Goal: Communication & Community: Answer question/provide support

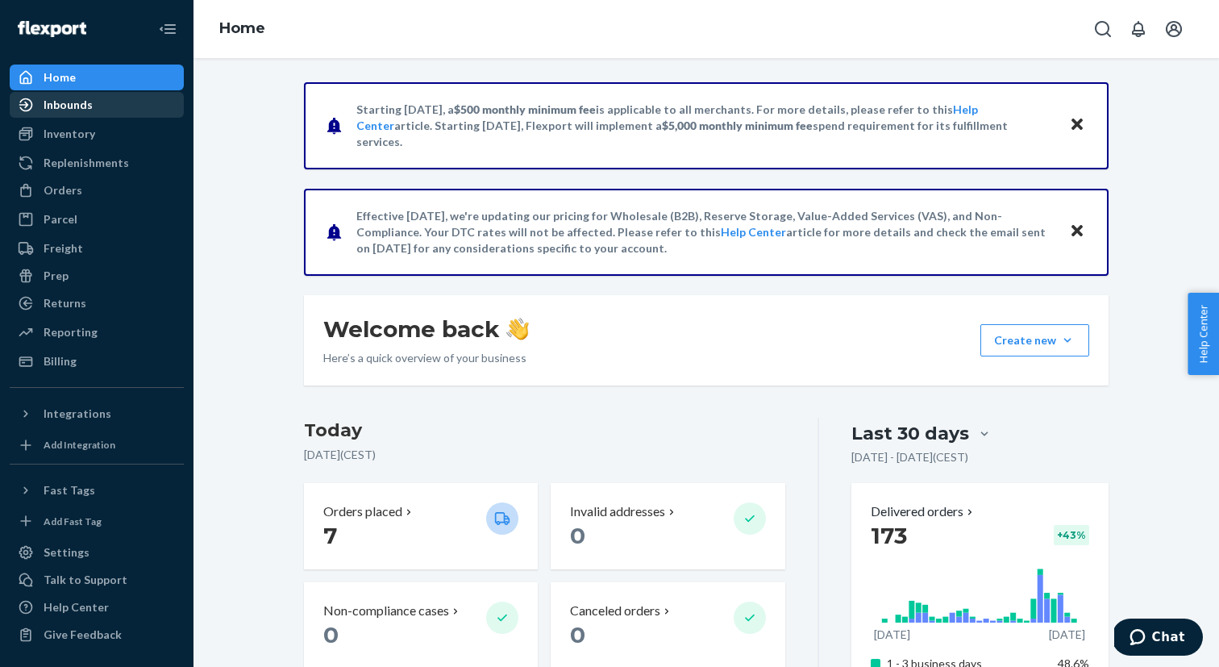
click at [121, 110] on div "Inbounds" at bounding box center [96, 104] width 171 height 23
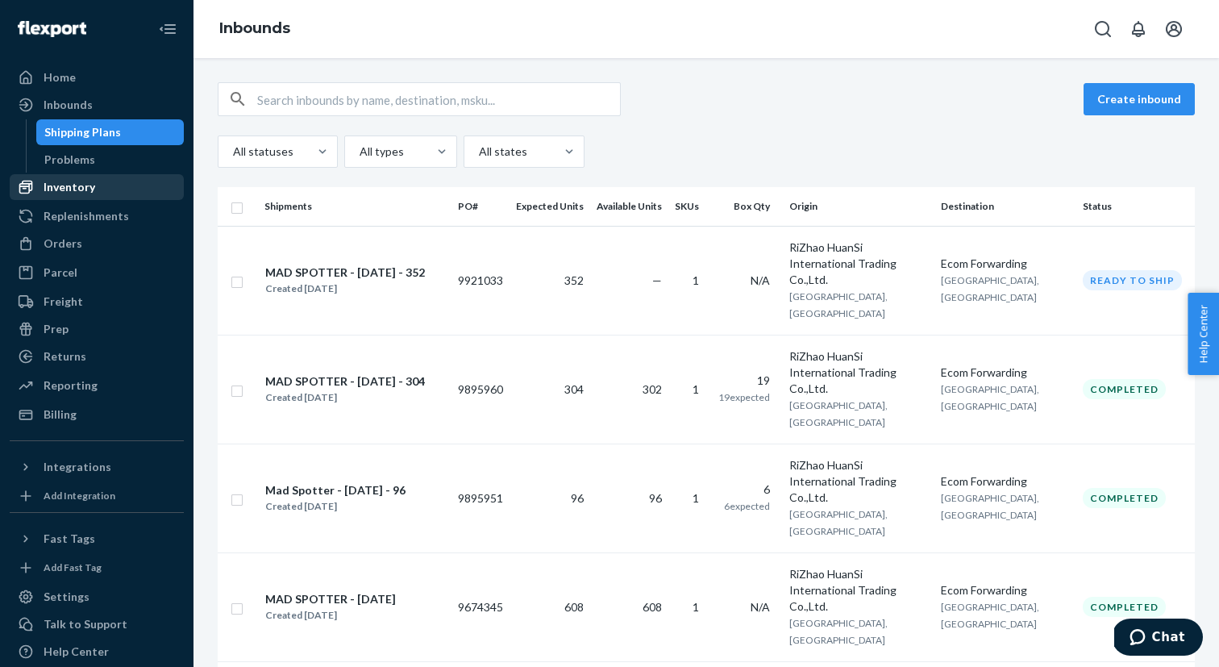
click at [114, 189] on div "Inventory" at bounding box center [96, 187] width 171 height 23
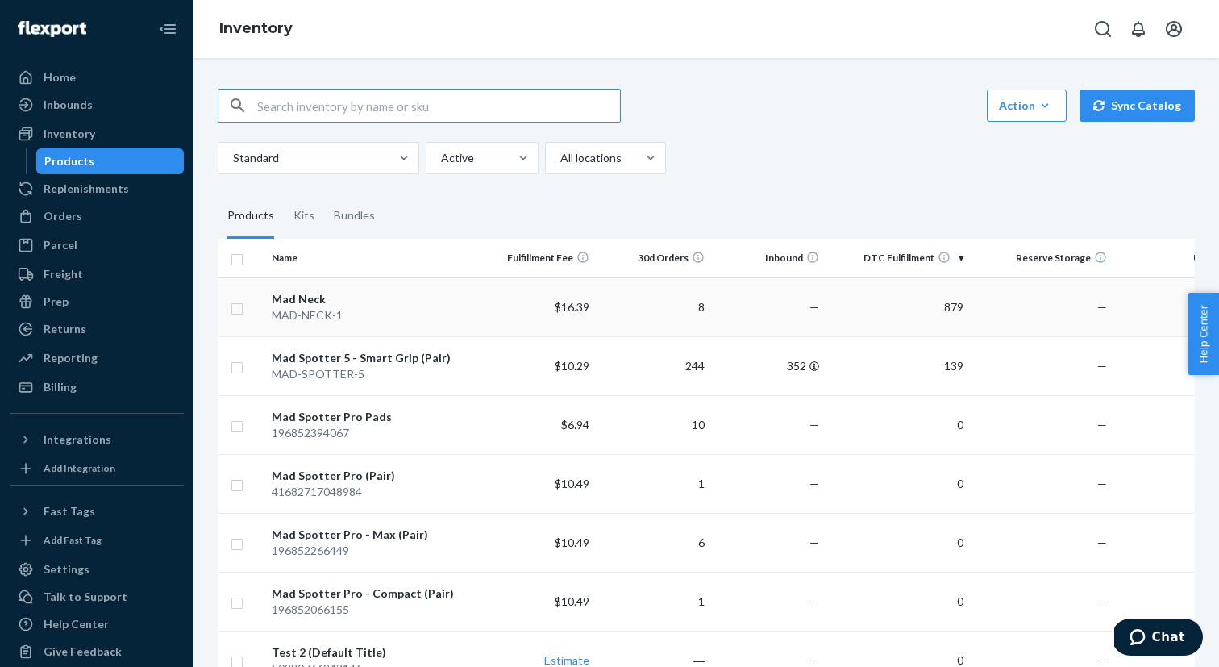
click at [447, 328] on td "Mad Neck MAD-NECK-1" at bounding box center [372, 306] width 215 height 59
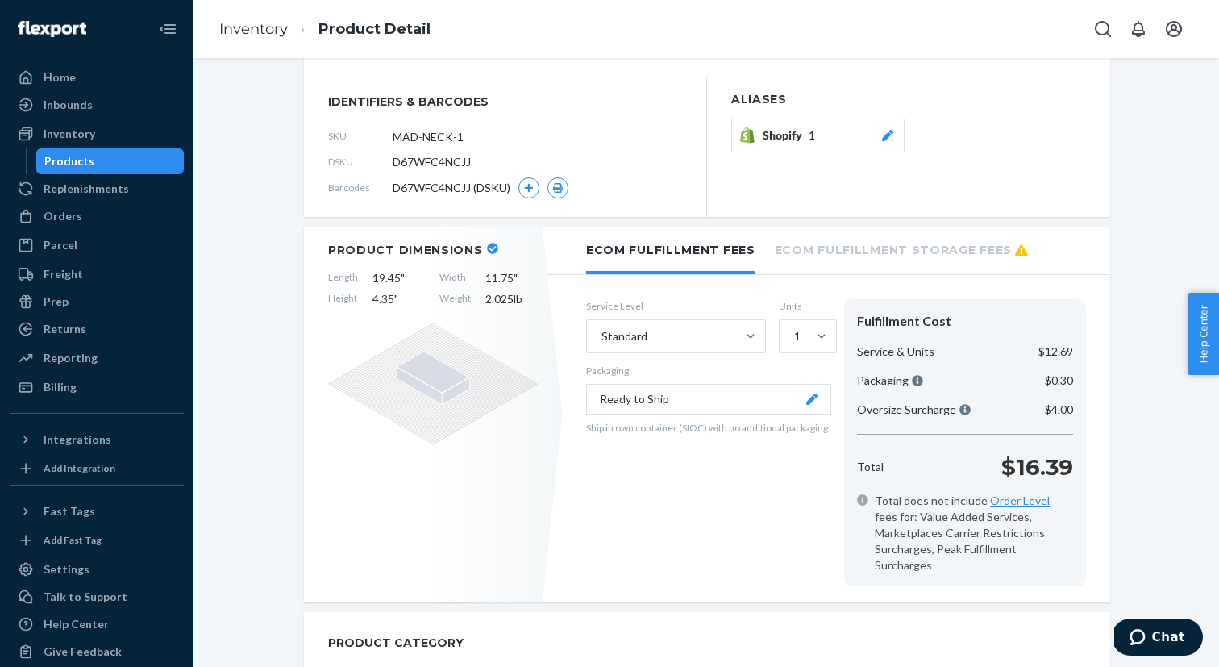
scroll to position [106, 0]
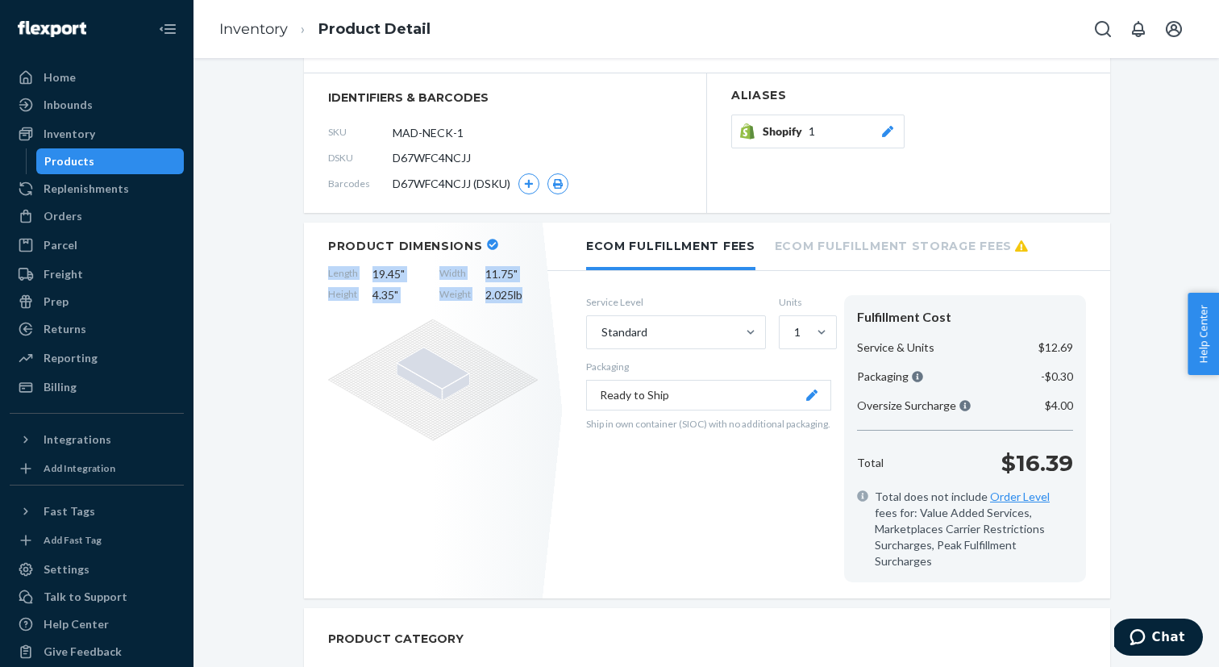
drag, startPoint x: 327, startPoint y: 270, endPoint x: 538, endPoint y: 301, distance: 212.6
click at [538, 301] on div "Product Dimensions Length 19.45 " Width 11.75 " Height 4.35 " Weight 2.025 lb" at bounding box center [433, 410] width 258 height 376
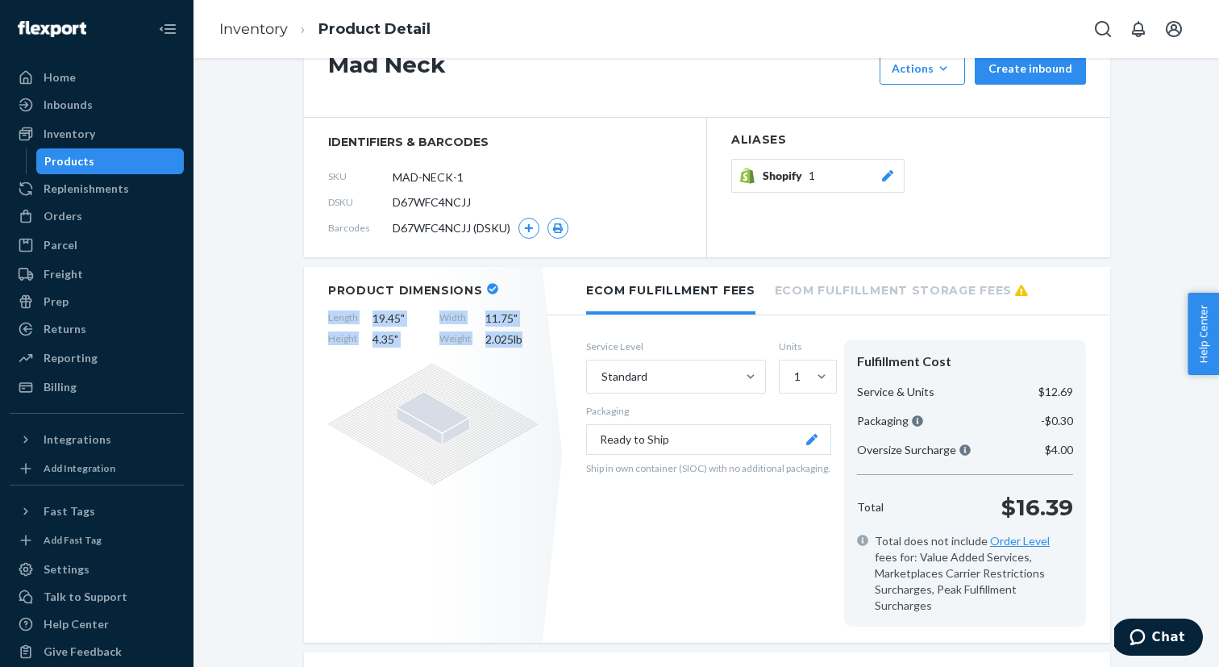
scroll to position [60, 0]
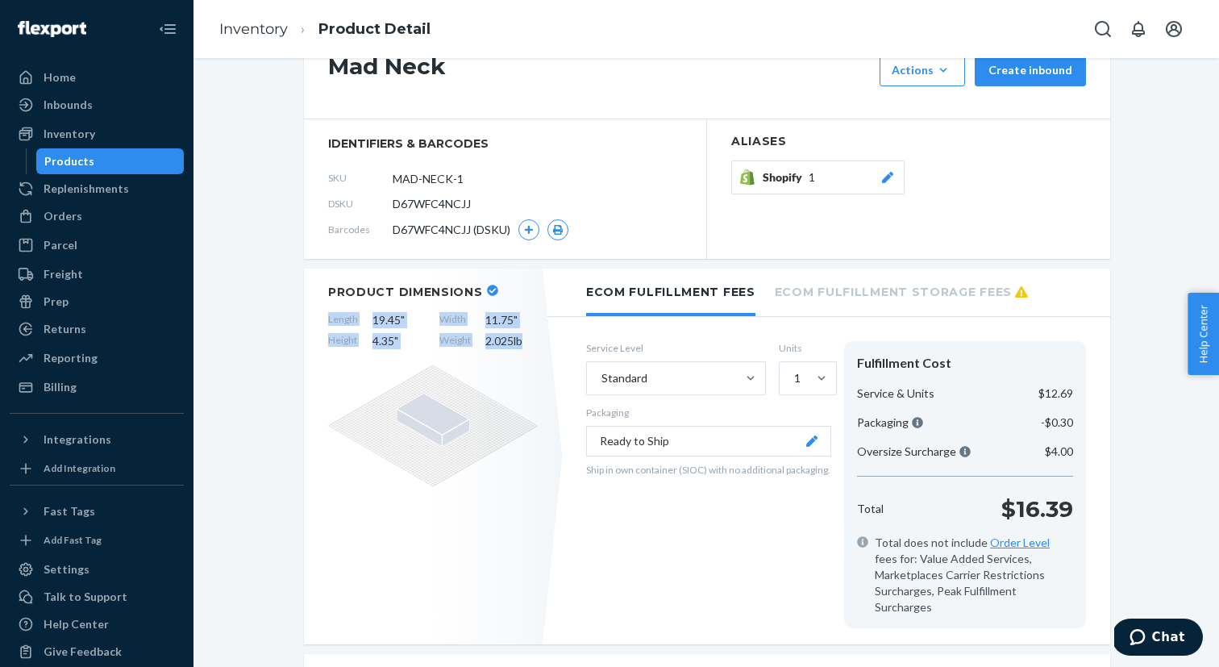
copy div "Length 19.45 " Width 11.75 " Height 4.35 " Weight 2.025 lb"
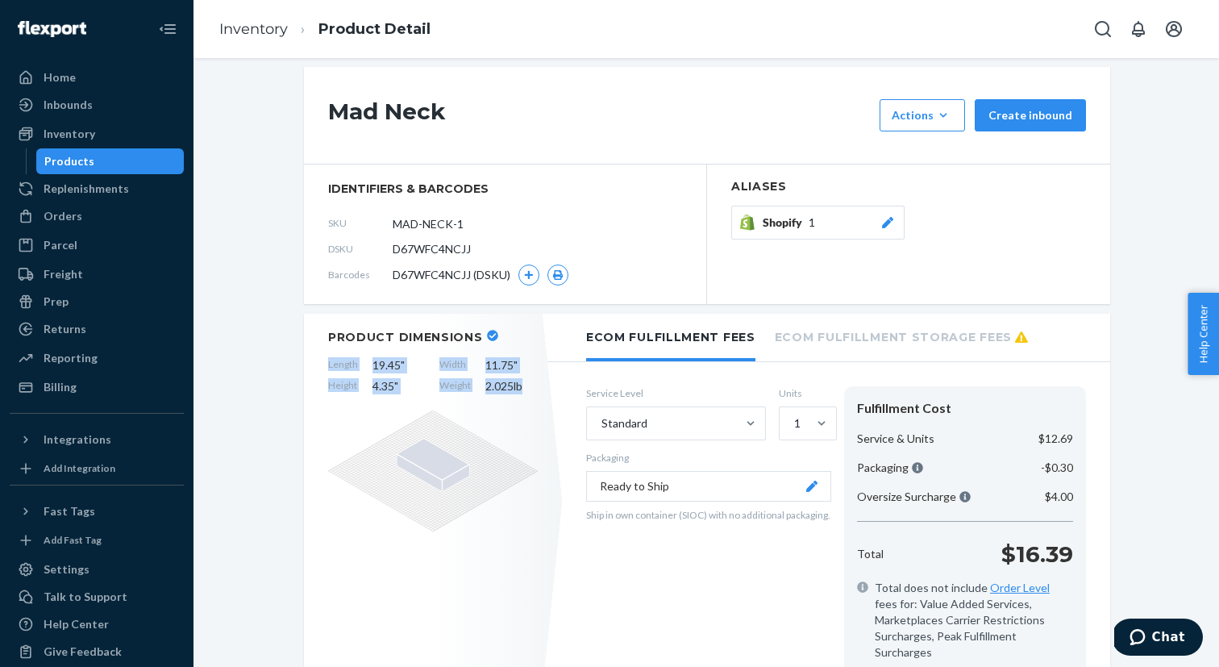
scroll to position [0, 0]
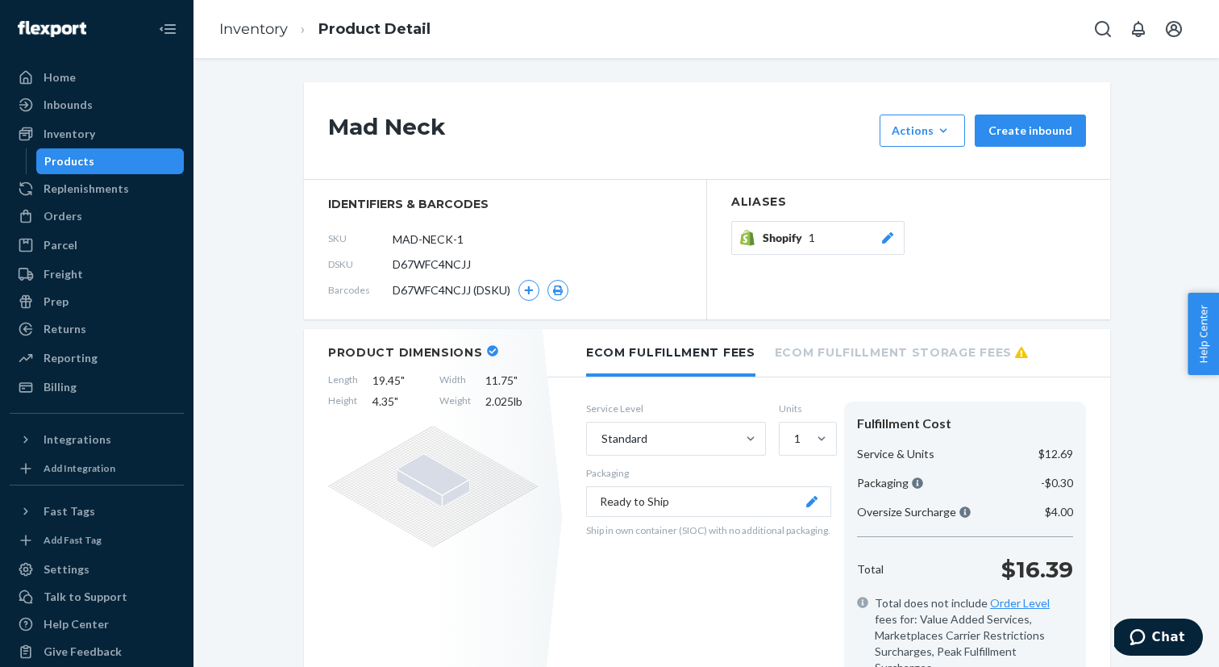
click at [511, 415] on div "Product Dimensions Length 19.45 " Width 11.75 " Height 4.35 " Weight 2.025 lb" at bounding box center [433, 517] width 258 height 376
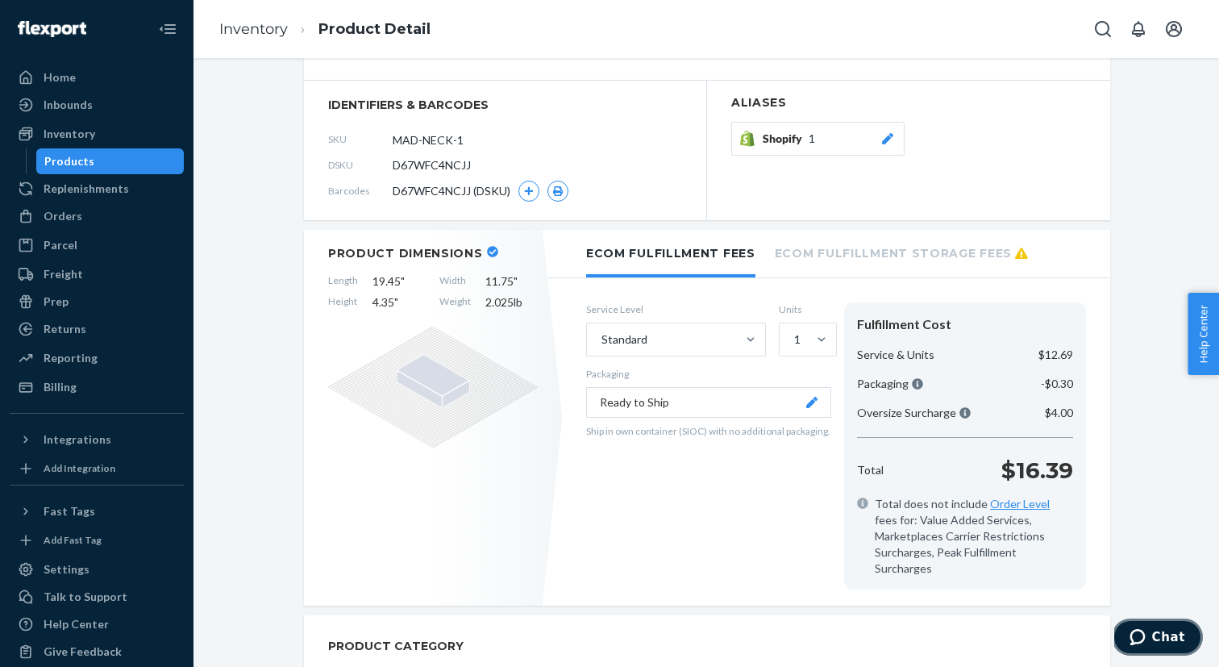
click at [1172, 629] on button "Chat" at bounding box center [1157, 636] width 91 height 37
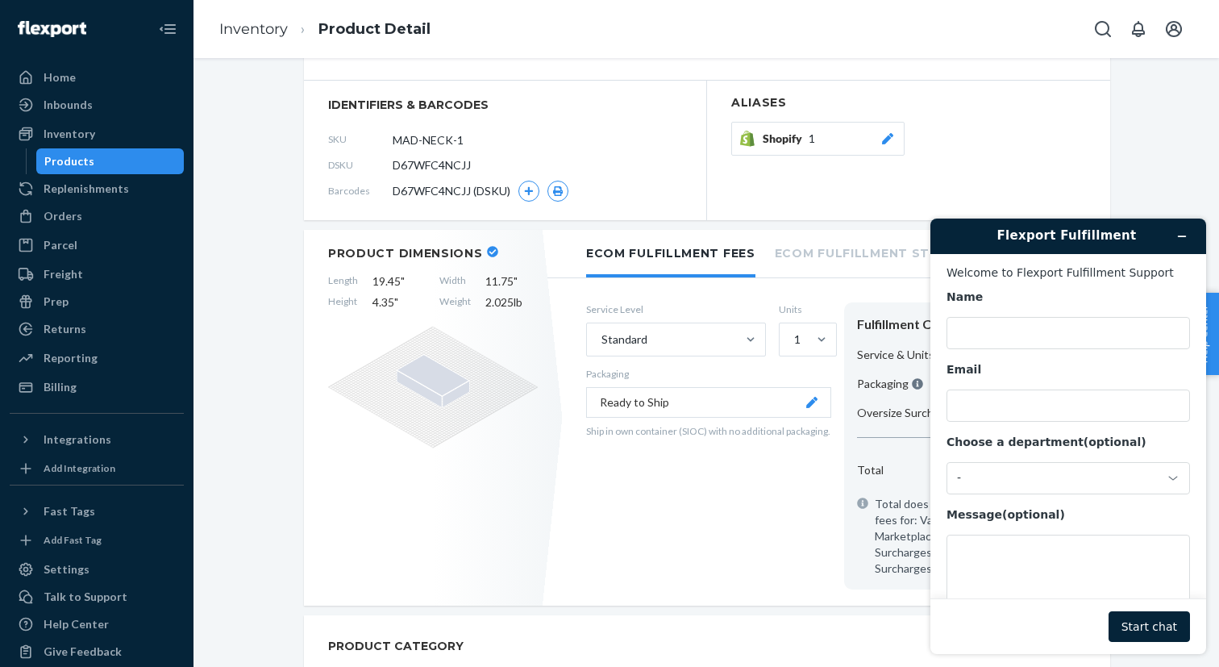
click at [989, 349] on div "Name Email Choose a department (optional) - Message (optional)" at bounding box center [1067, 456] width 243 height 335
click at [1022, 485] on div "-" at bounding box center [1067, 478] width 243 height 32
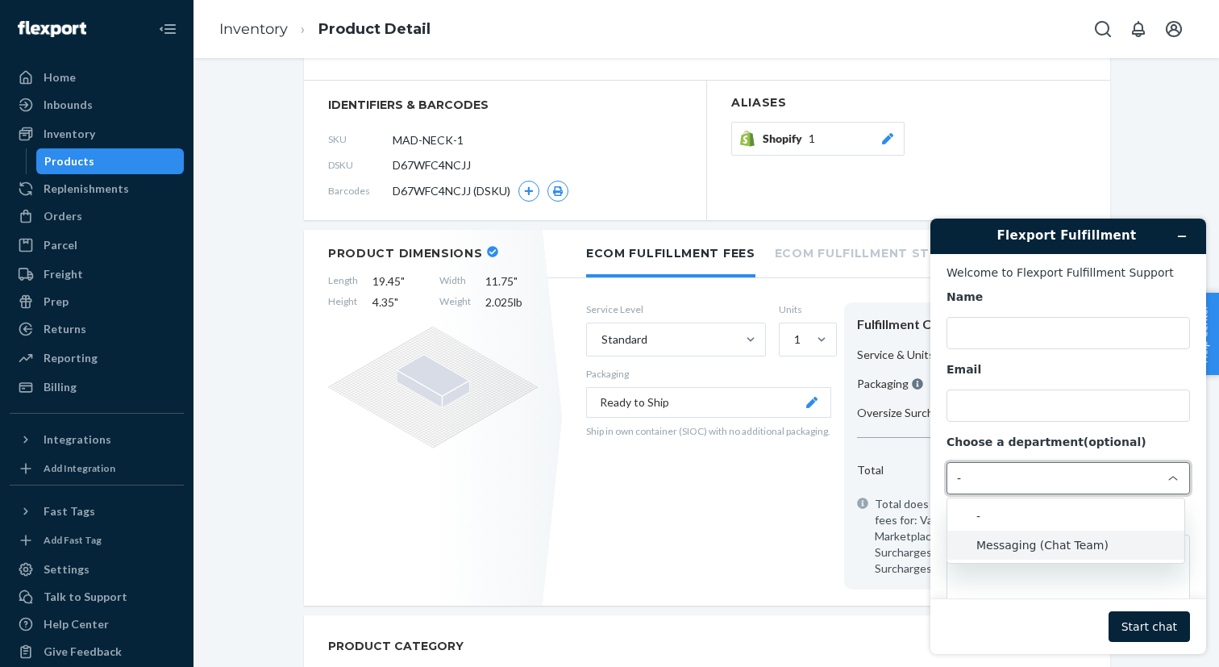
click at [1022, 547] on li "Messaging (Chat Team)" at bounding box center [1065, 544] width 237 height 29
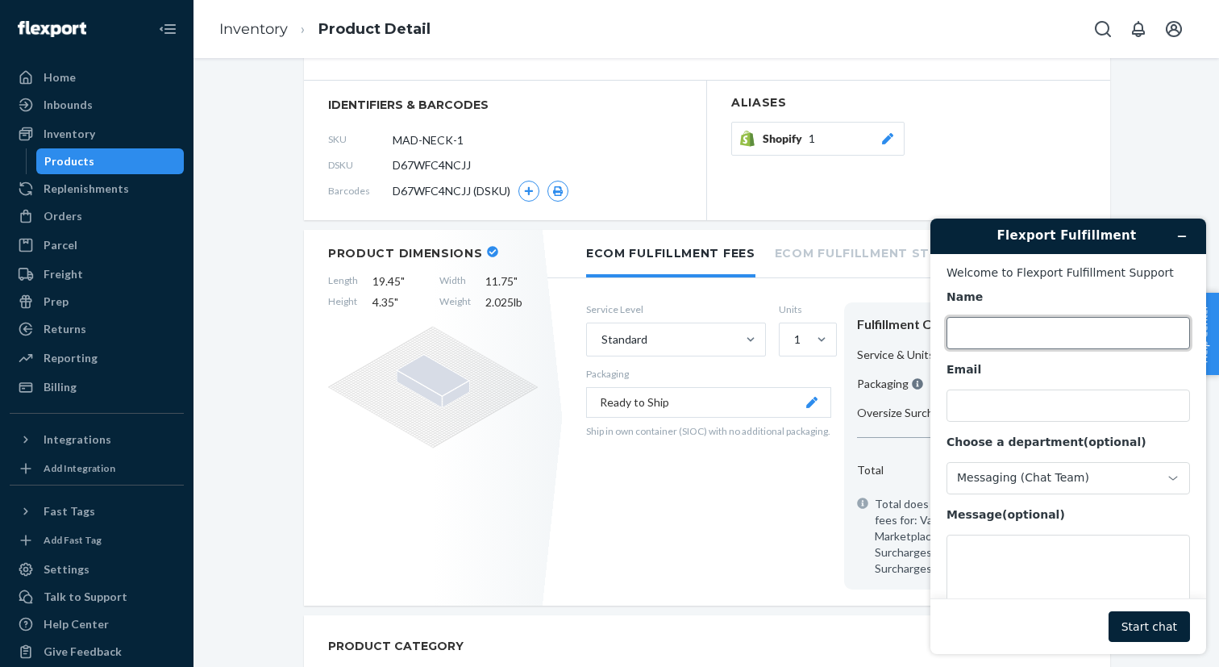
click at [1008, 329] on input "Name" at bounding box center [1067, 333] width 243 height 32
type input "´"
type input "[PERSON_NAME]"
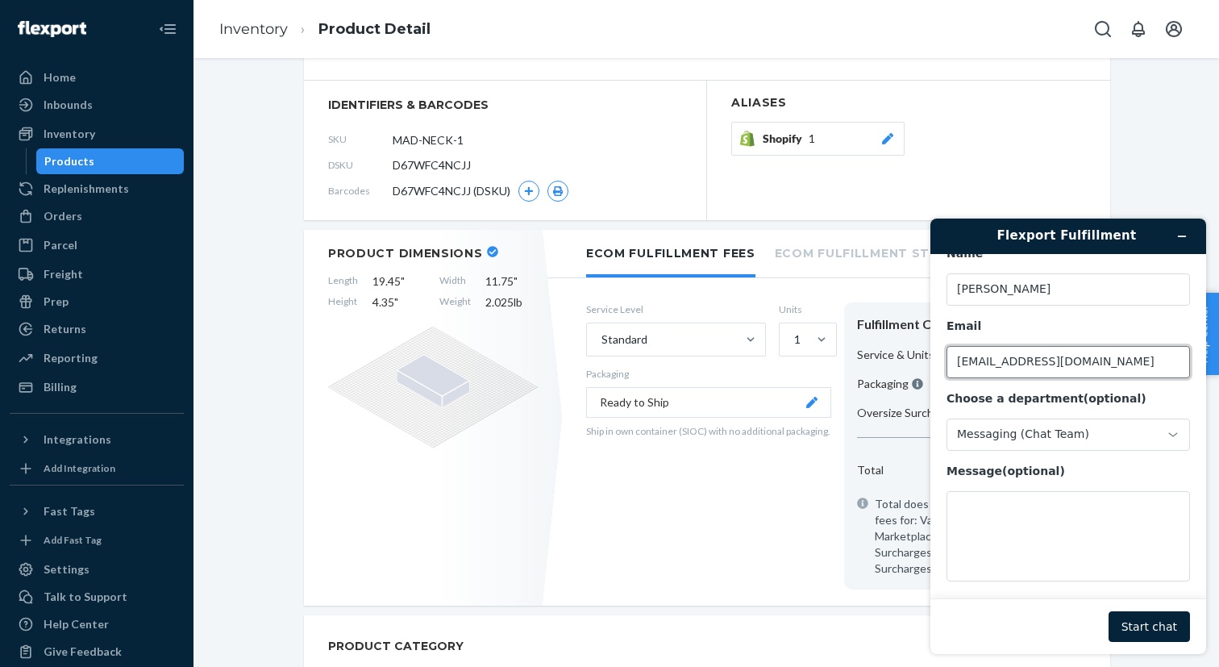
scroll to position [51, 0]
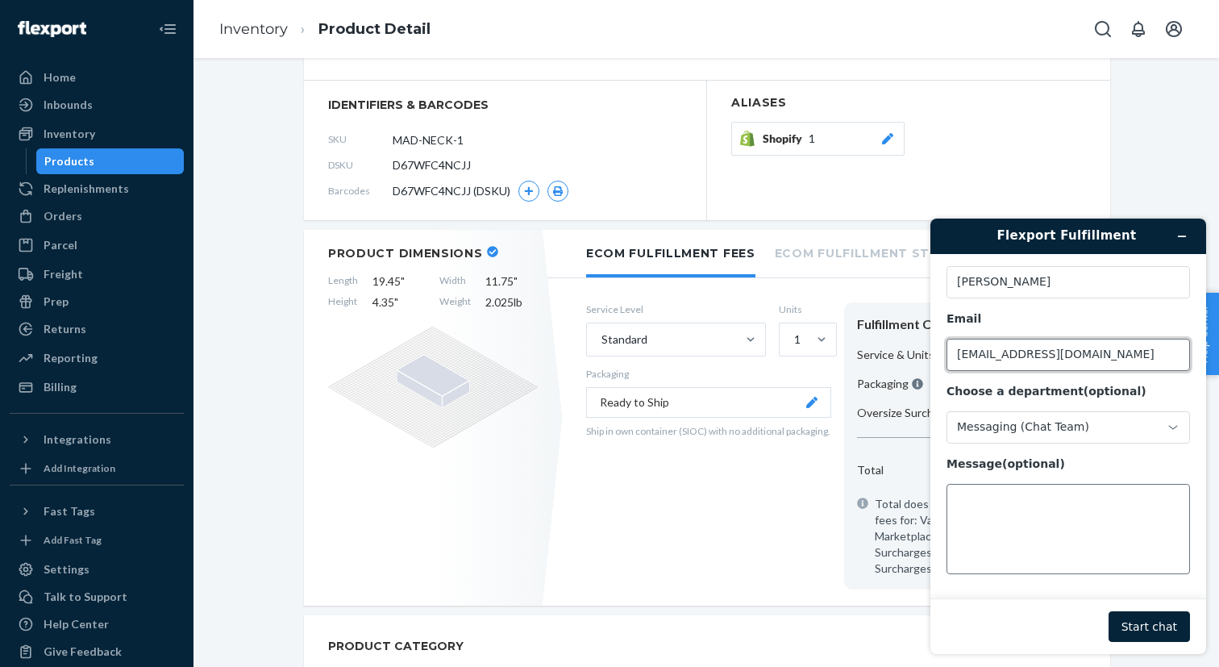
type input "[EMAIL_ADDRESS][DOMAIN_NAME]"
click at [1022, 506] on textarea "Message (optional)" at bounding box center [1067, 529] width 243 height 90
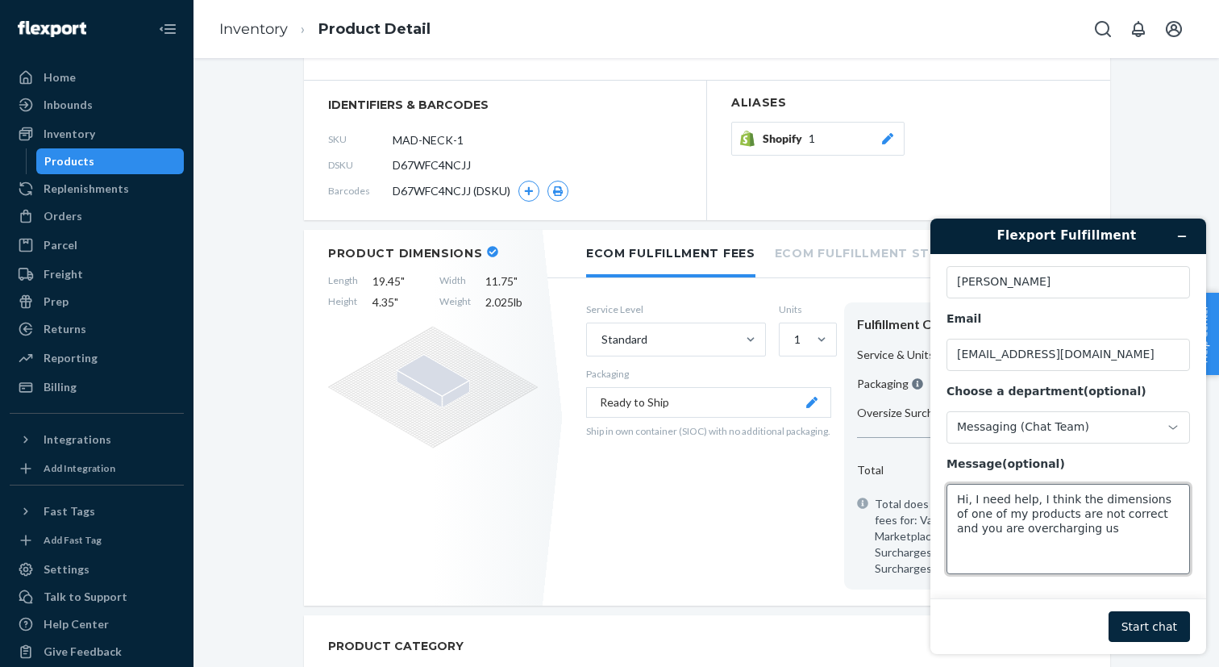
type textarea "Hi, I need help, I think the dimensions of one of my products are not correct a…"
click at [1143, 617] on button "Start chat" at bounding box center [1148, 626] width 81 height 31
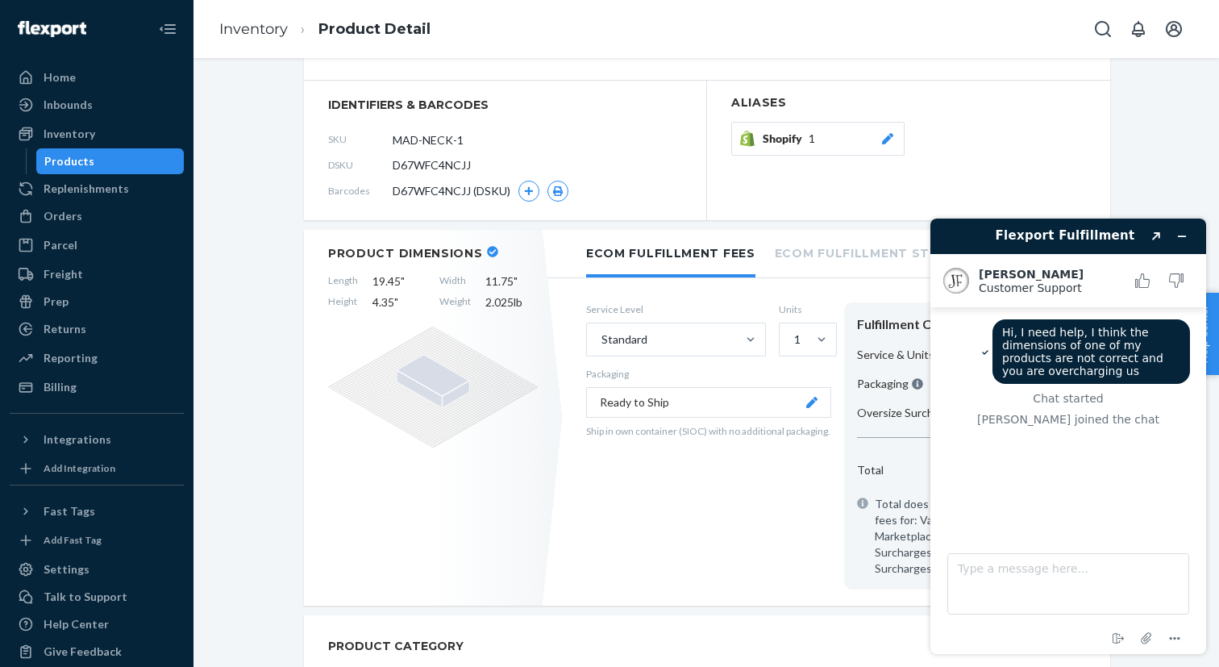
click at [506, 355] on icon at bounding box center [433, 387] width 210 height 122
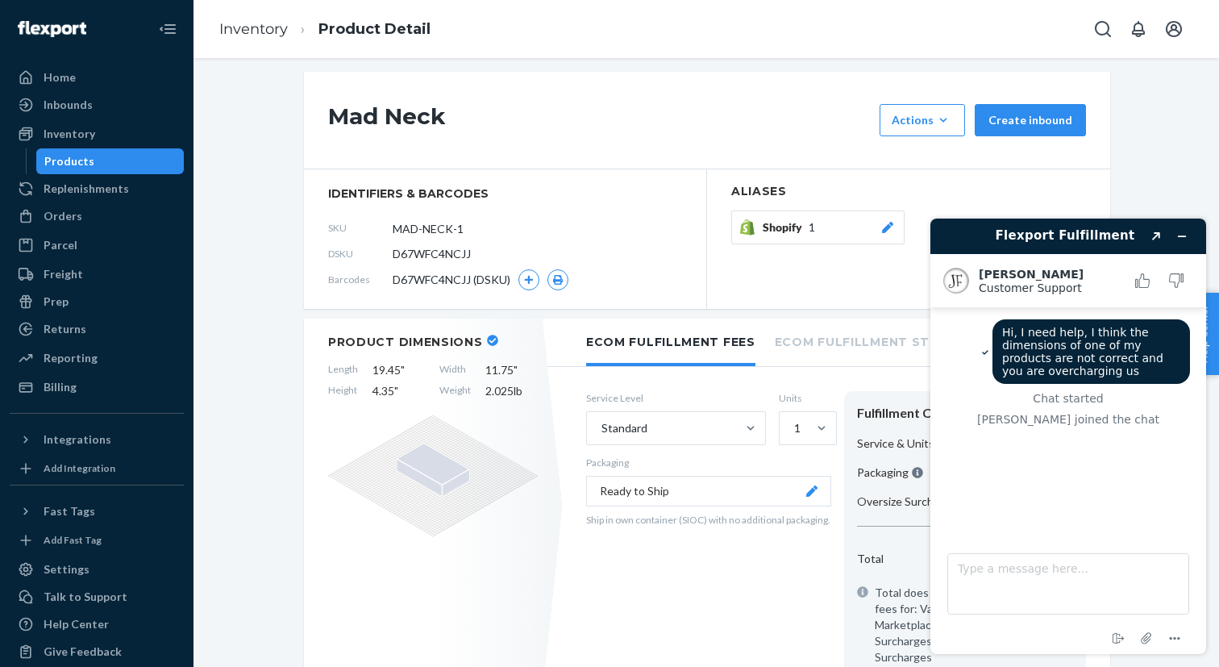
scroll to position [0, 0]
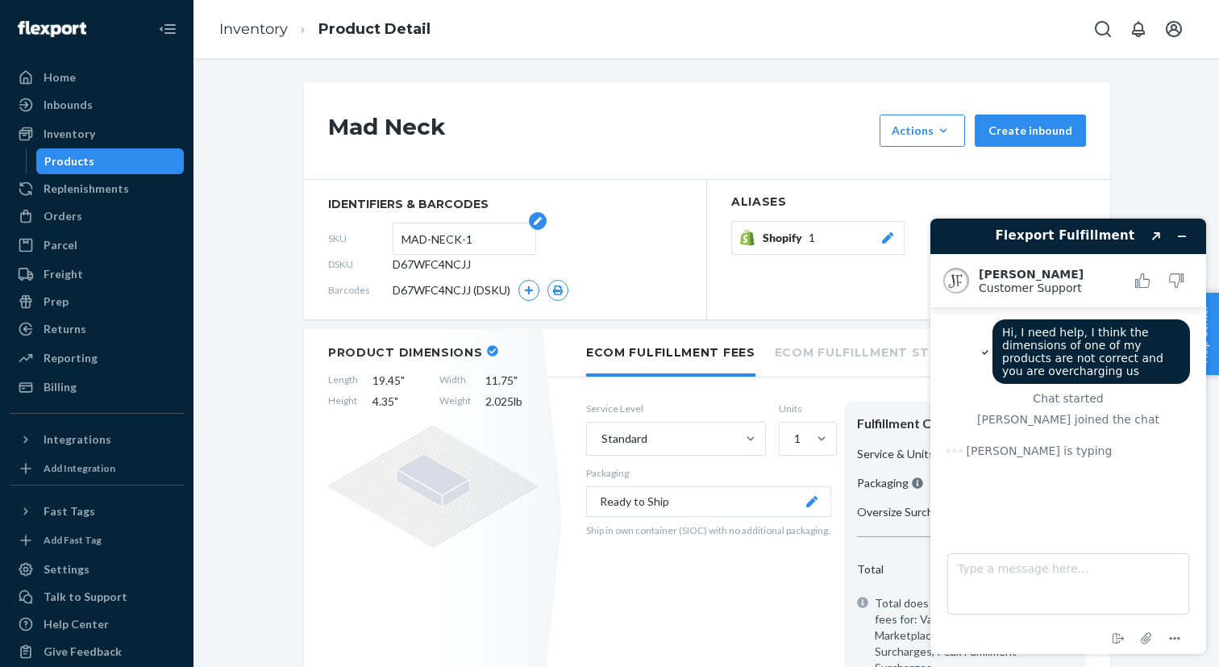
click at [488, 235] on input "MAD-NECK-1" at bounding box center [464, 238] width 126 height 31
click at [999, 575] on textarea "Type a message here..." at bounding box center [1068, 583] width 242 height 61
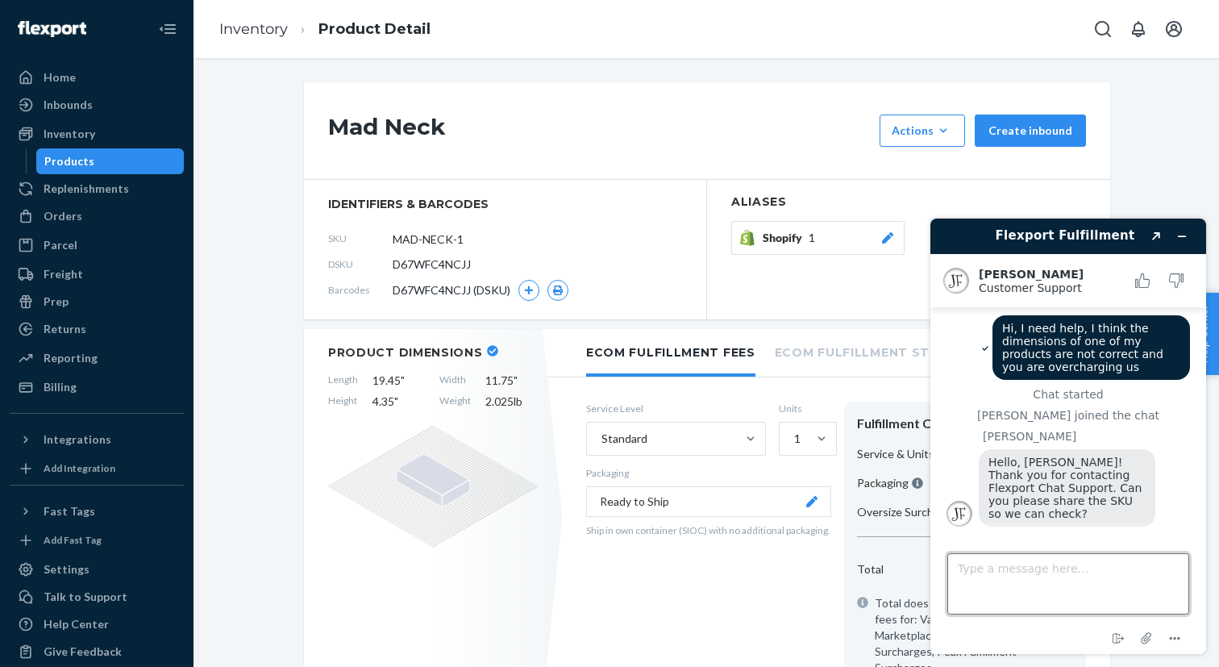
paste textarea "MAD-NECK-1"
type textarea "MAD-NECK-1"
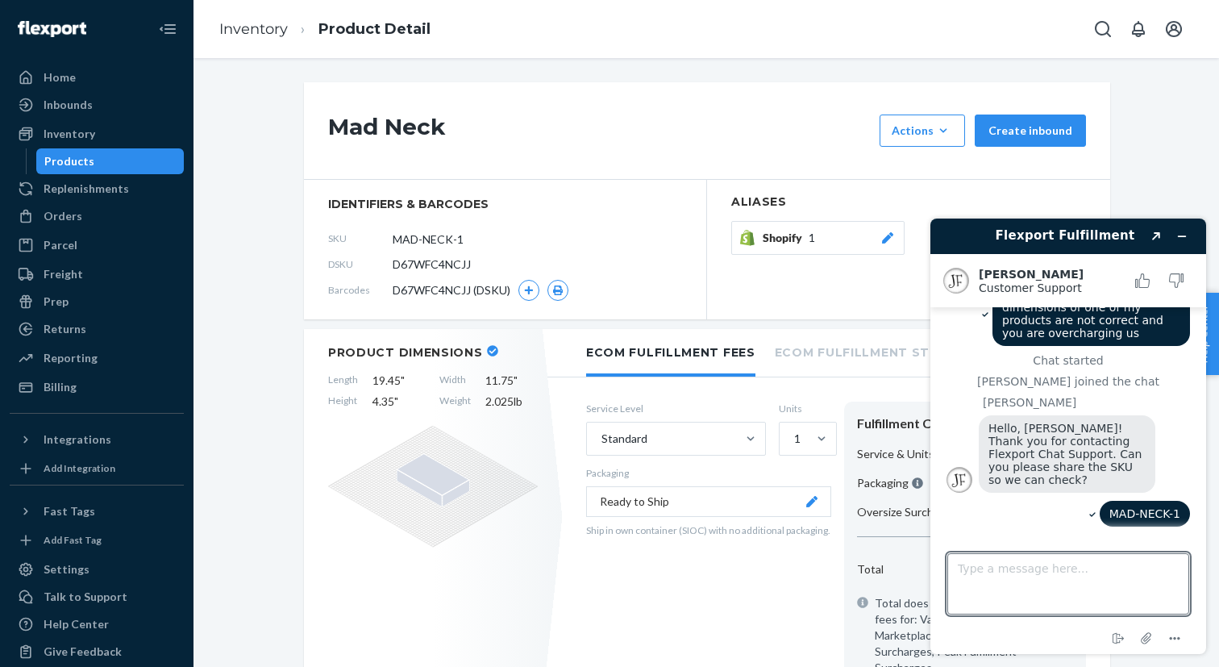
click at [489, 346] on icon at bounding box center [492, 350] width 11 height 11
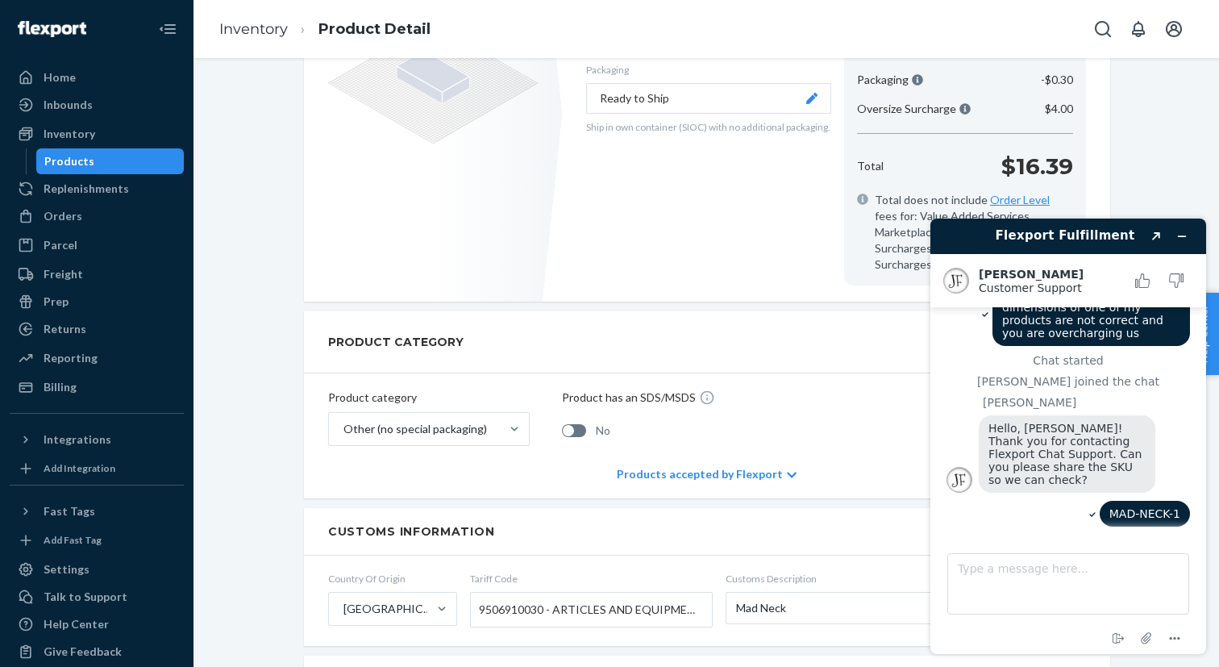
scroll to position [189, 0]
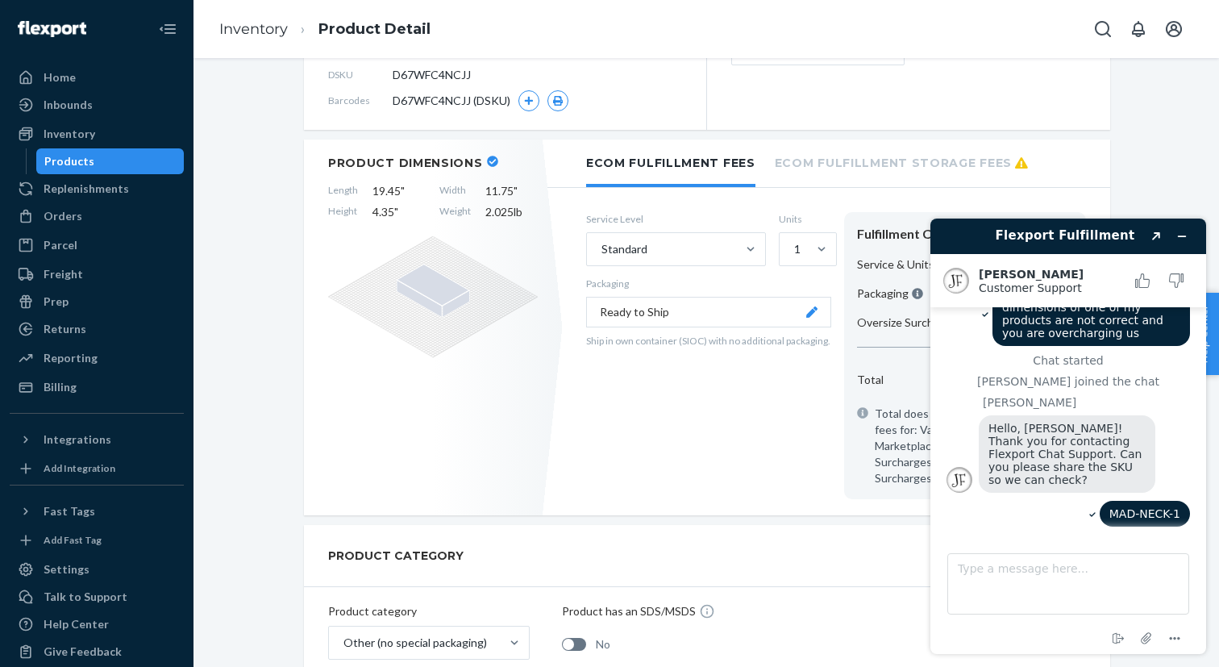
click at [851, 168] on li "Ecom Fulfillment Storage Fees" at bounding box center [901, 161] width 253 height 44
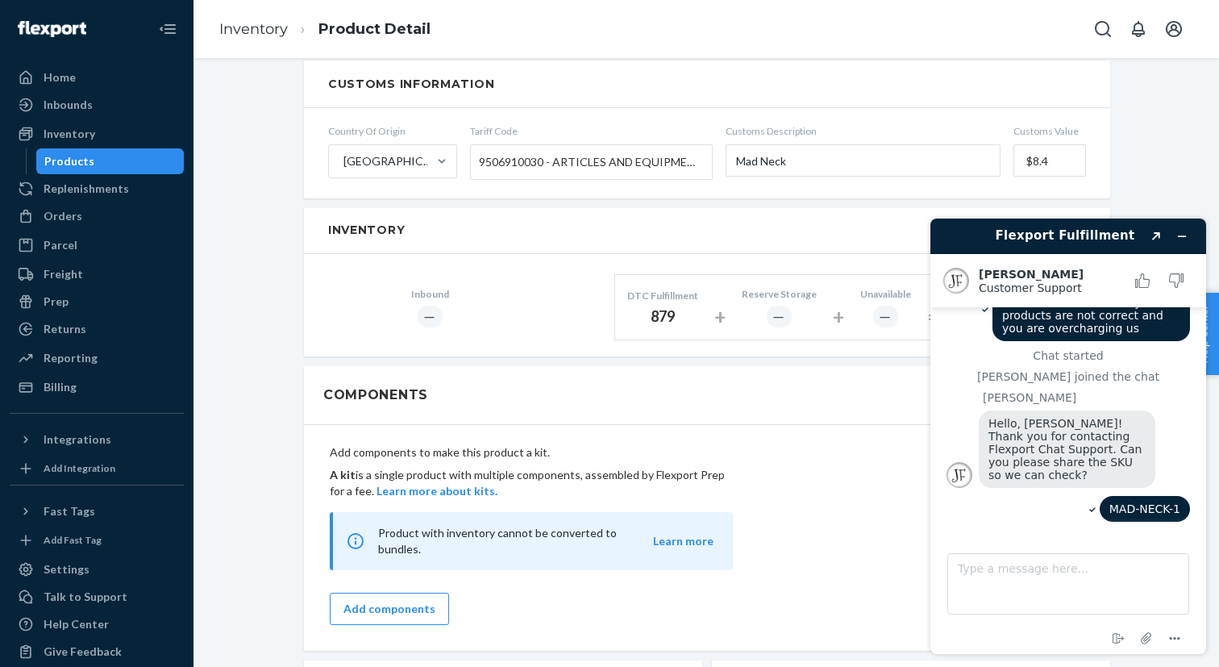
scroll to position [804, 0]
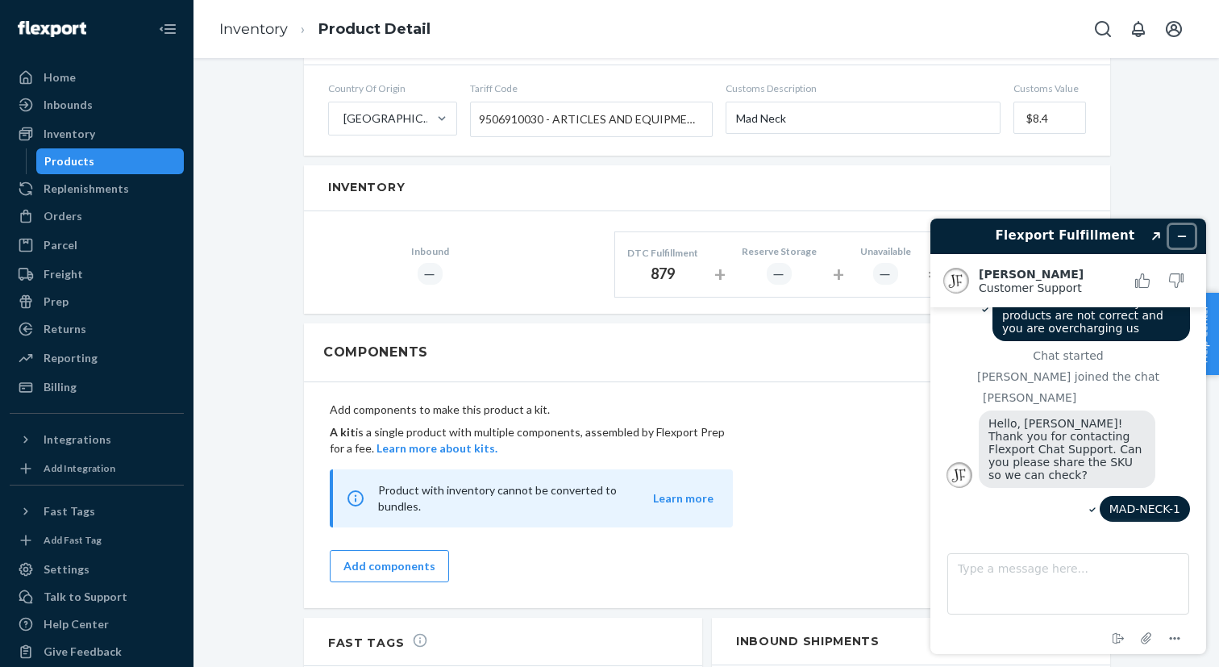
click at [1188, 239] on button "Minimize widget" at bounding box center [1182, 236] width 26 height 23
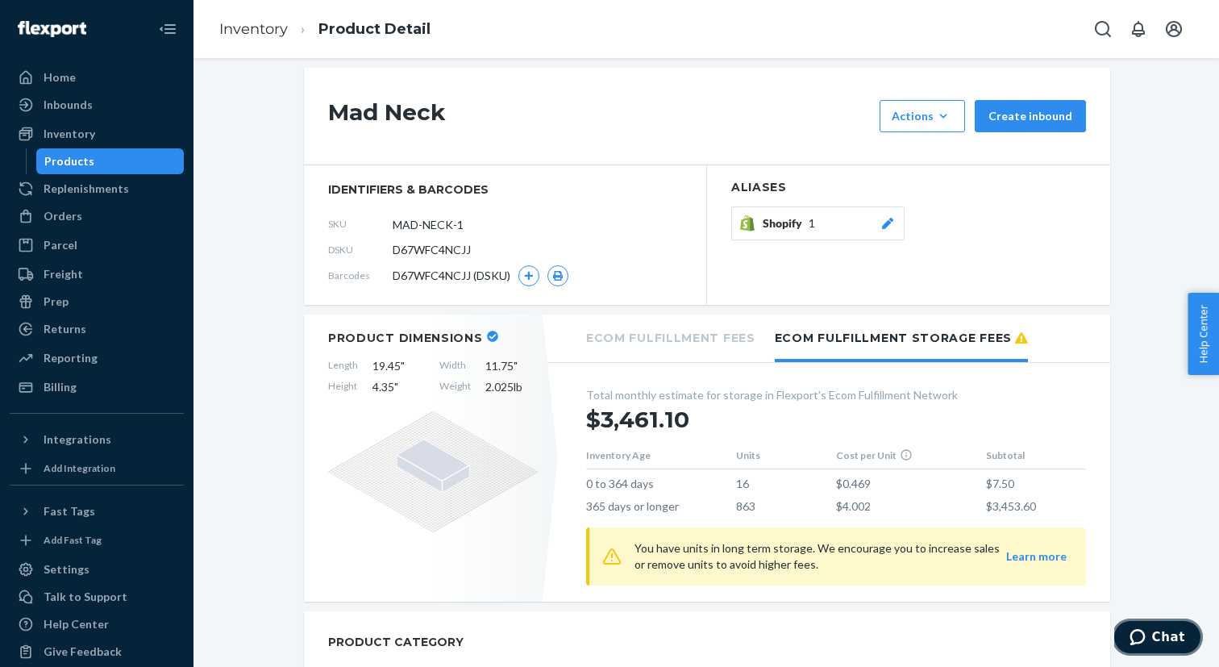
scroll to position [0, 0]
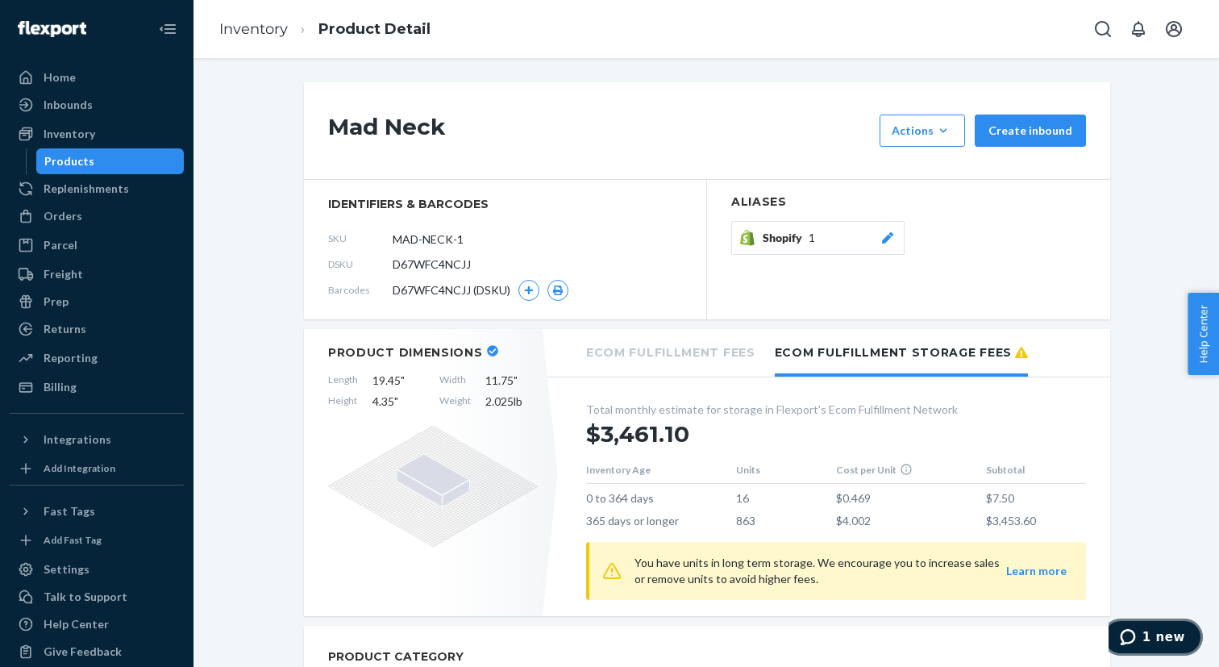
click at [1141, 627] on button "1 new" at bounding box center [1152, 636] width 101 height 37
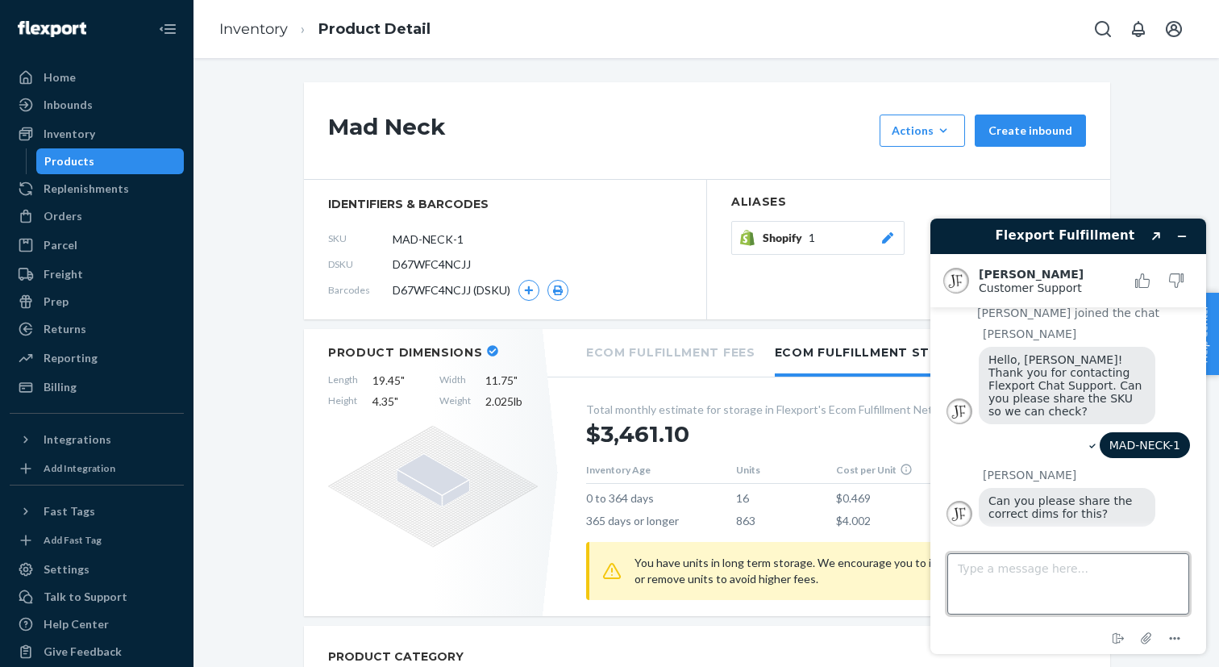
click at [1053, 556] on textarea "Type a message here..." at bounding box center [1068, 583] width 242 height 61
click at [1046, 576] on textarea "I don't have them right now" at bounding box center [1068, 583] width 242 height 61
type textarea "I don't have them at hand right now"
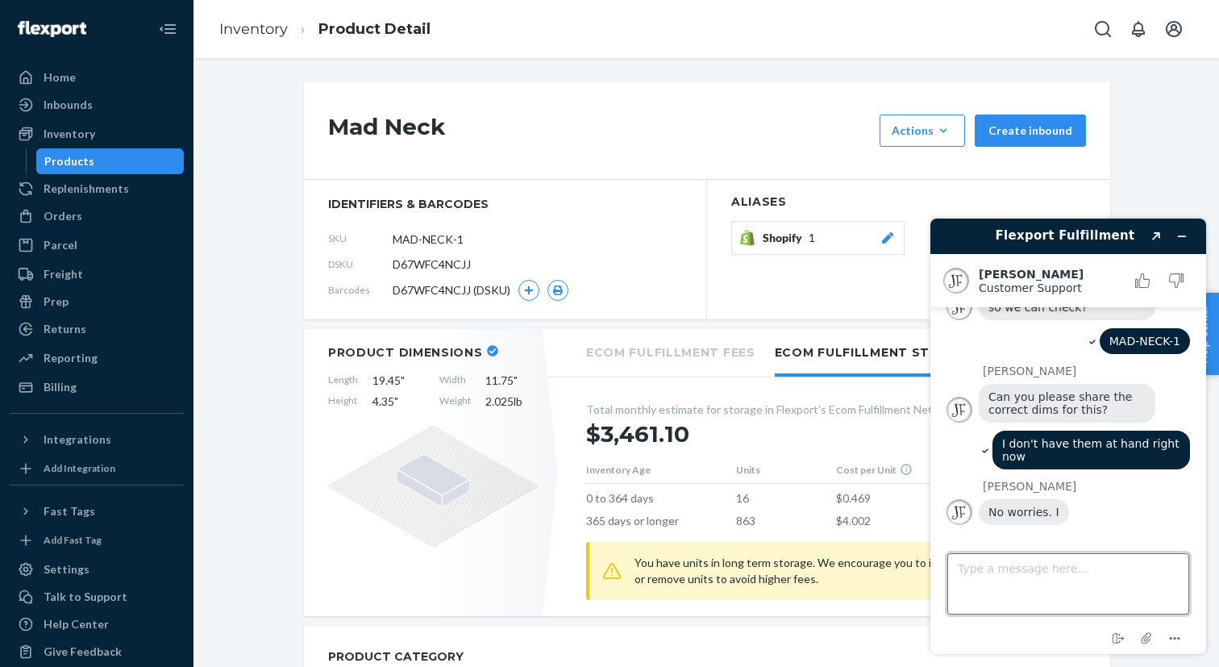
scroll to position [214, 0]
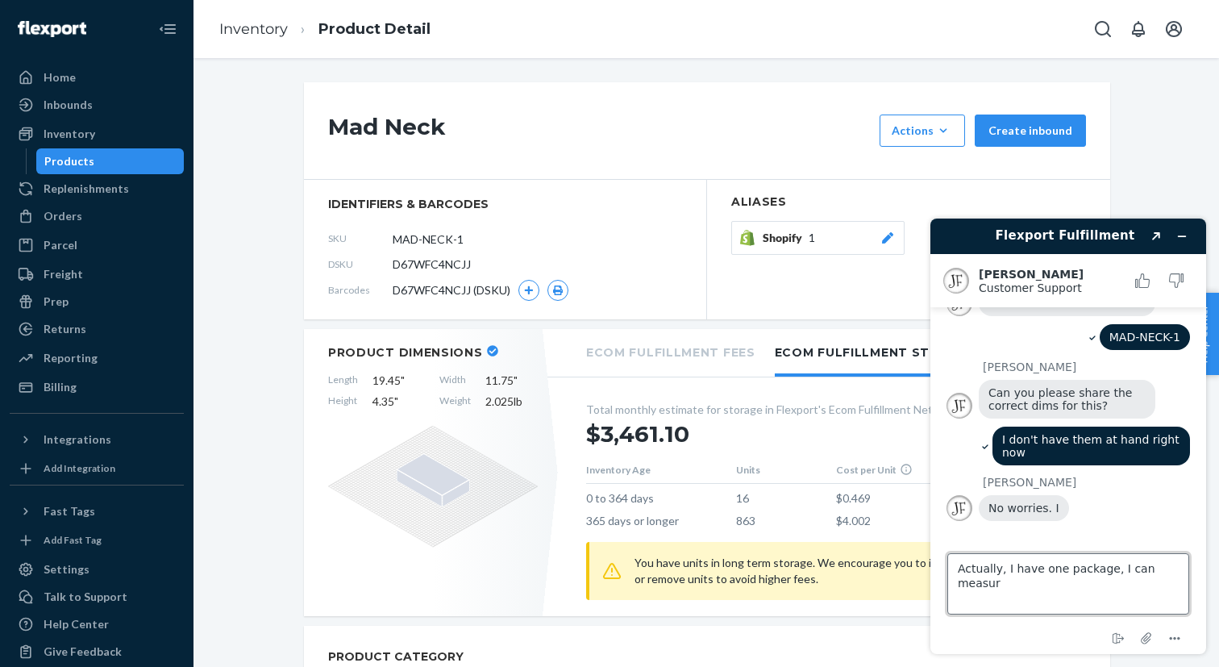
type textarea "Actually, I have one package, I can measure"
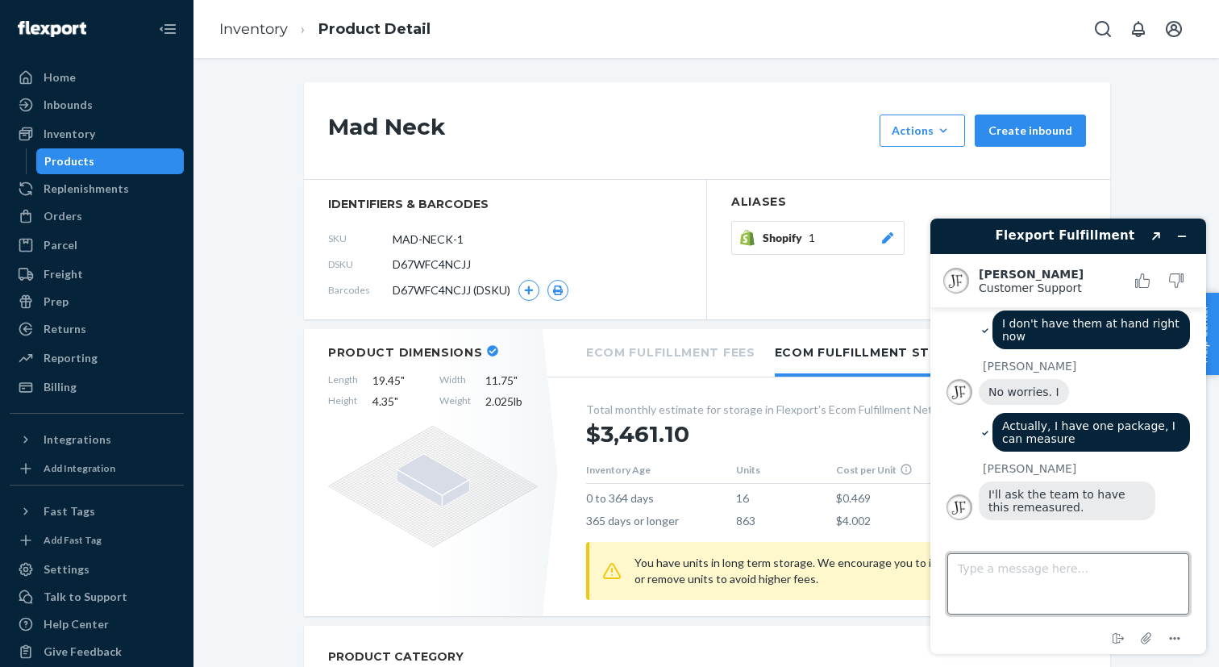
scroll to position [369, 0]
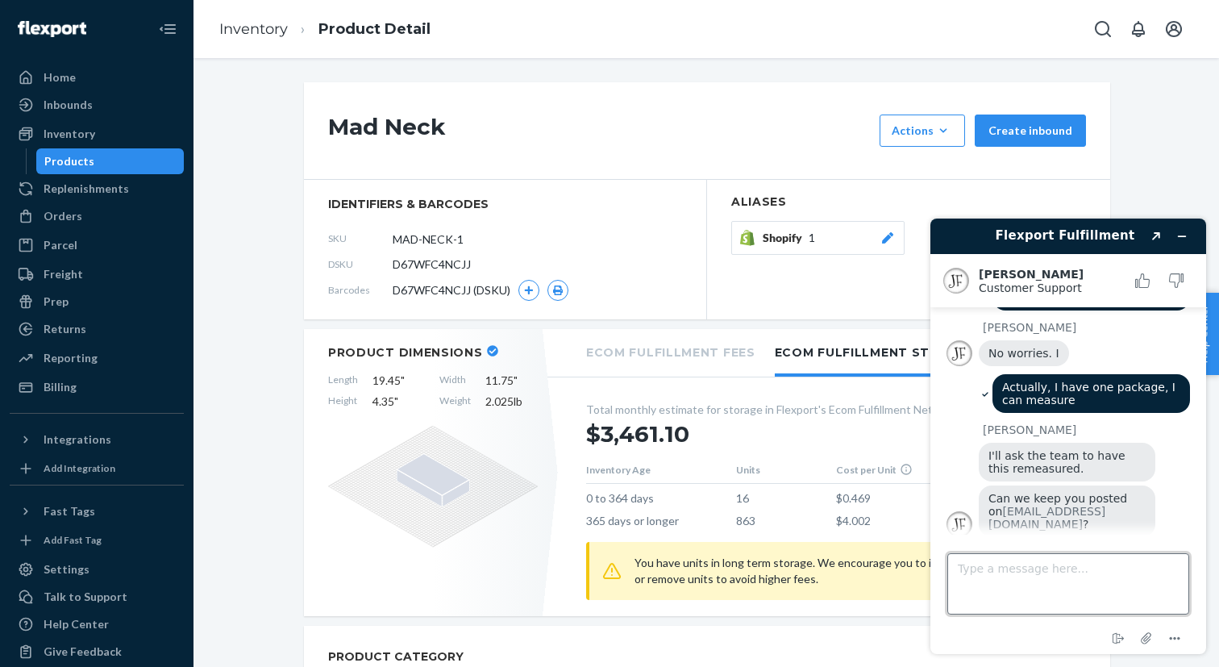
click at [1086, 574] on textarea "Type a message here..." at bounding box center [1068, 583] width 242 height 61
paste textarea "8.9 × 4.3 × 7.7 in."
type textarea "8.9 × 4.3 × 7.7 in."
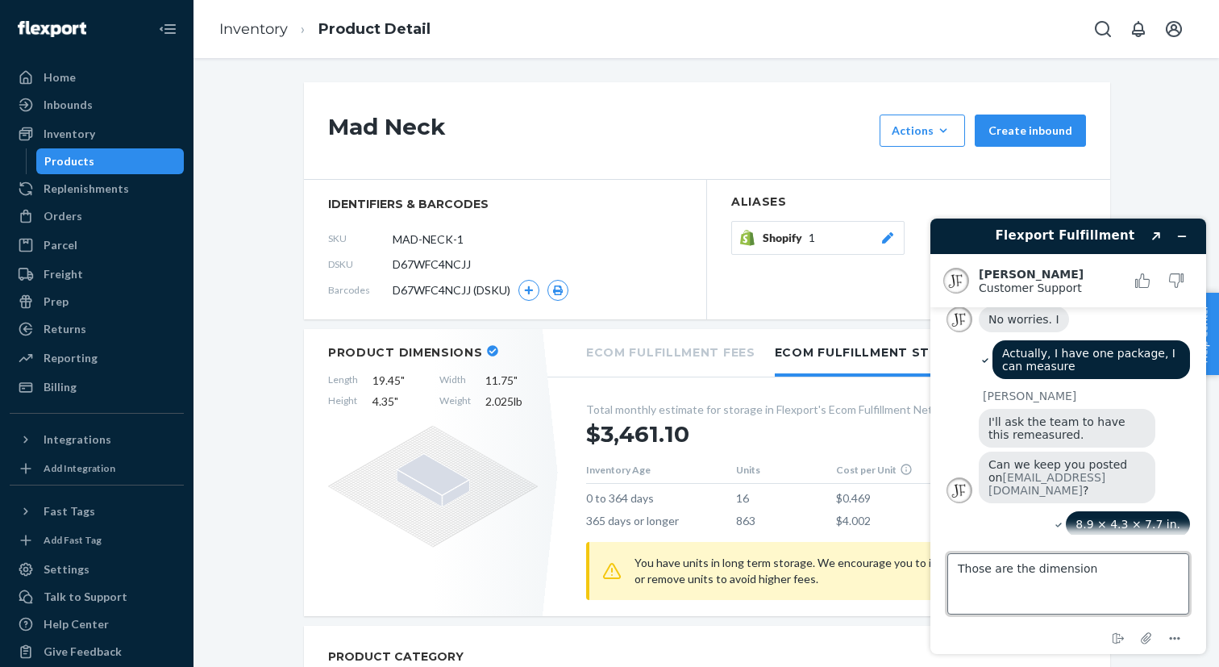
type textarea "Those are the dimensions"
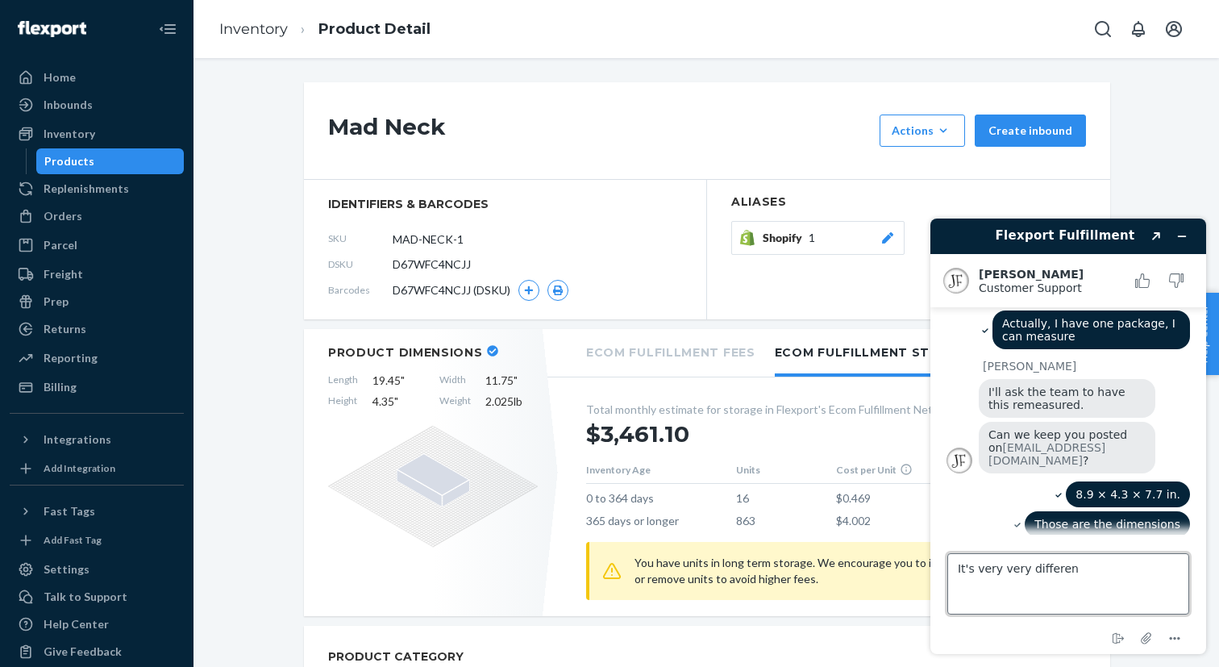
type textarea "It's very very different"
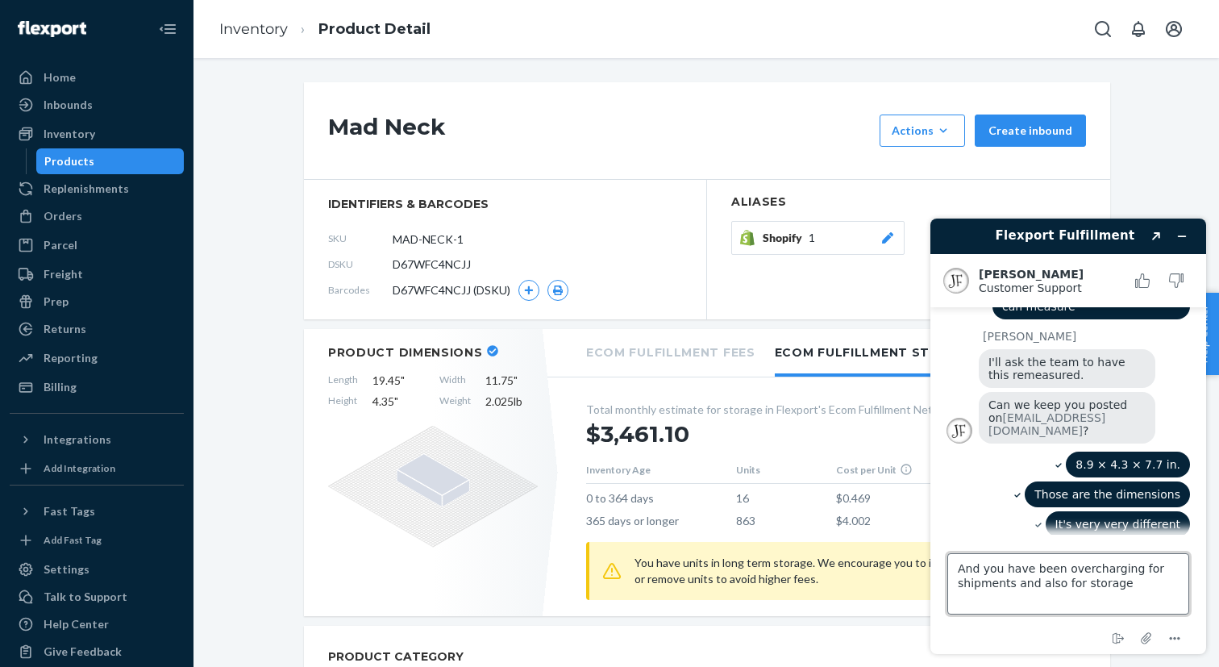
type textarea "And you have been overcharging for shipments and also for storage"
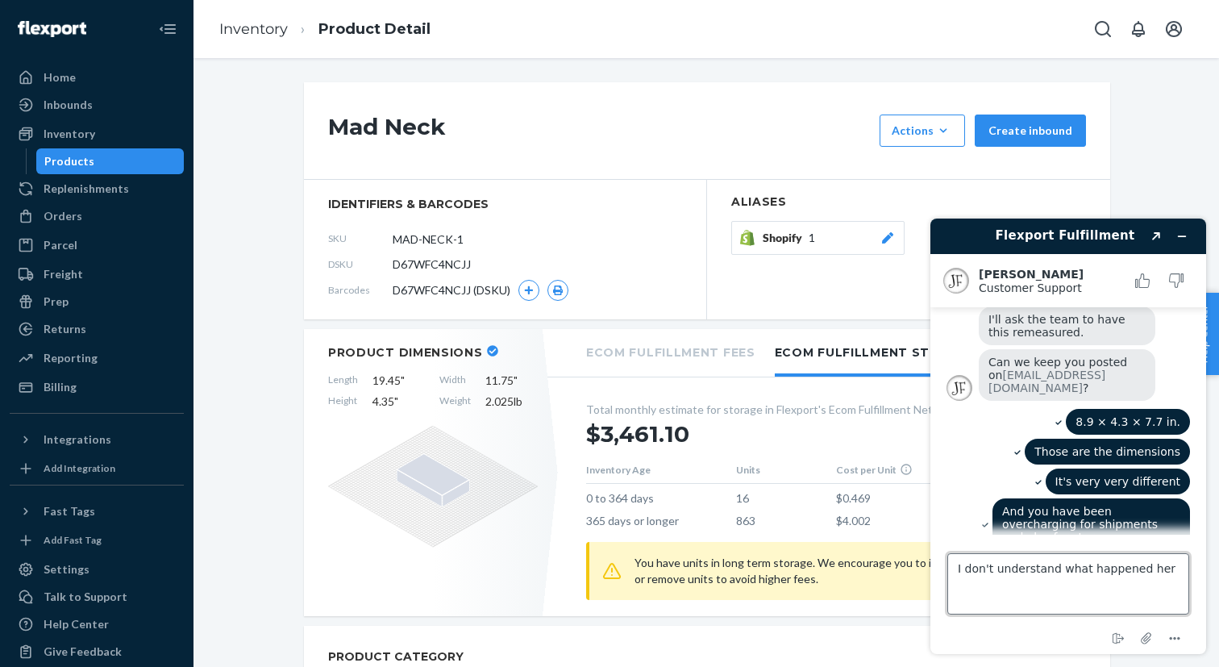
type textarea "I don't understand what happened here"
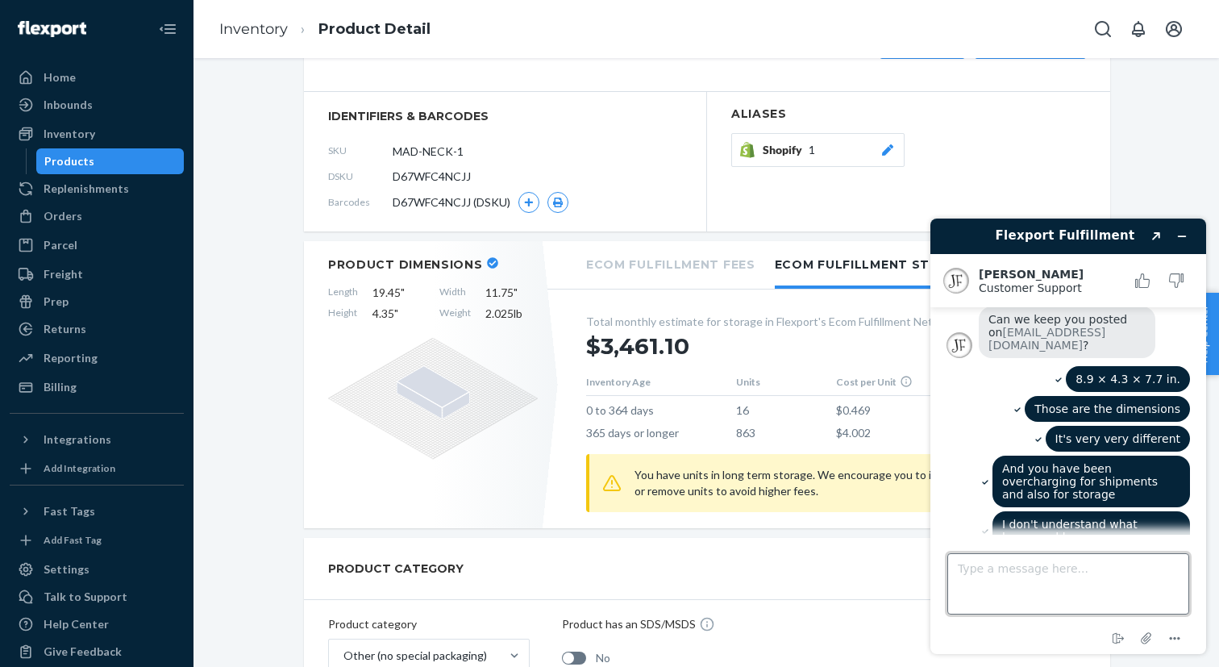
scroll to position [114, 0]
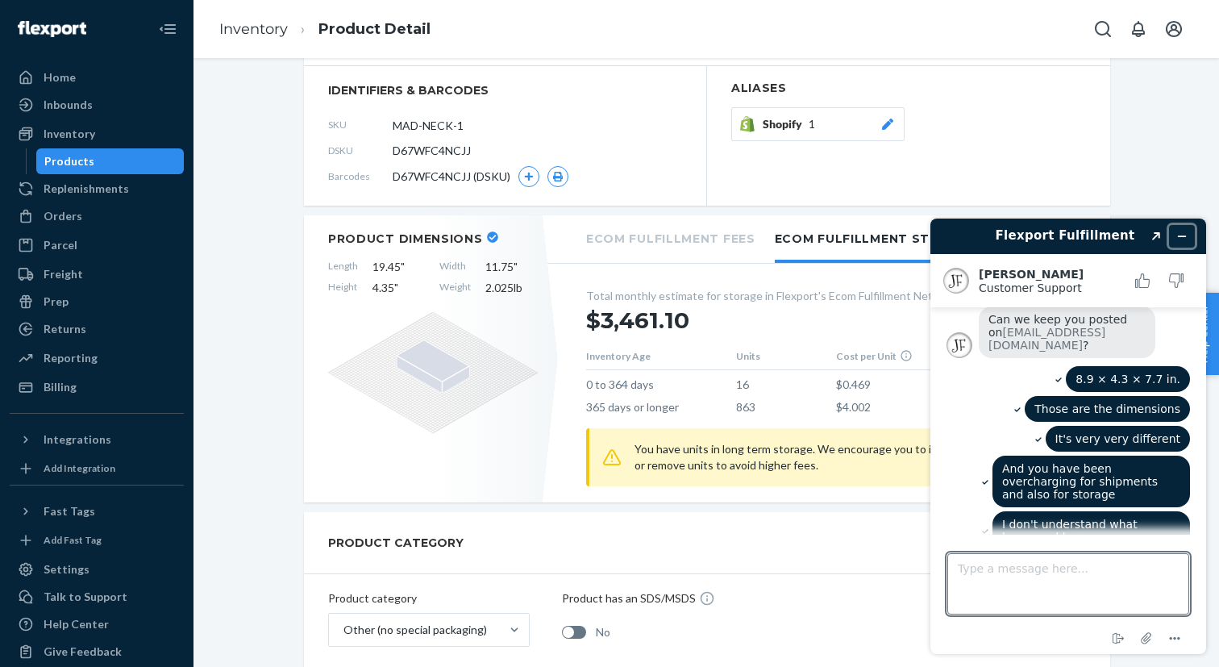
click at [1182, 234] on icon "Minimize widget" at bounding box center [1181, 236] width 11 height 11
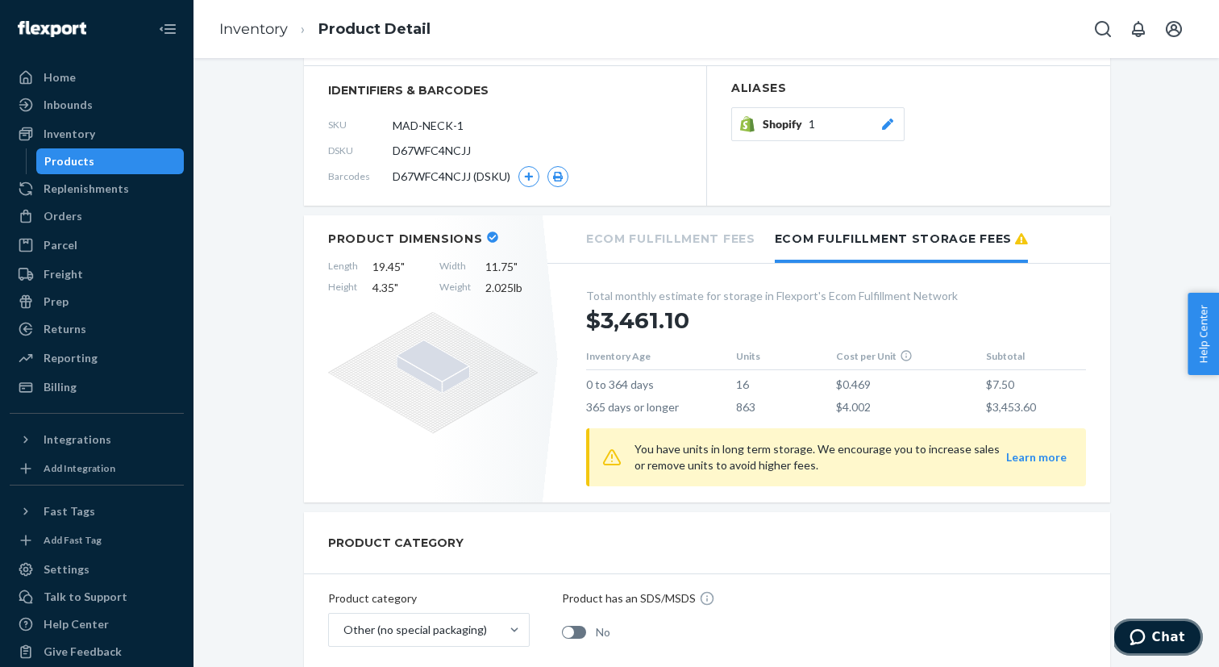
scroll to position [144, 0]
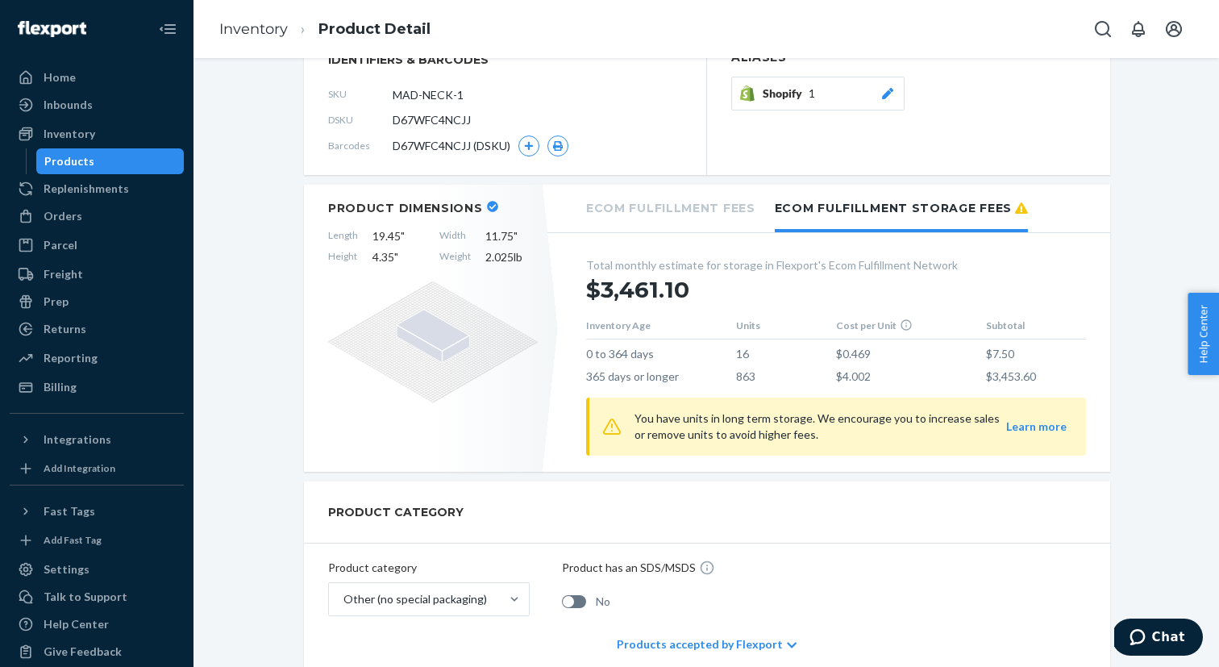
click at [1037, 425] on button "Learn more" at bounding box center [1036, 426] width 60 height 16
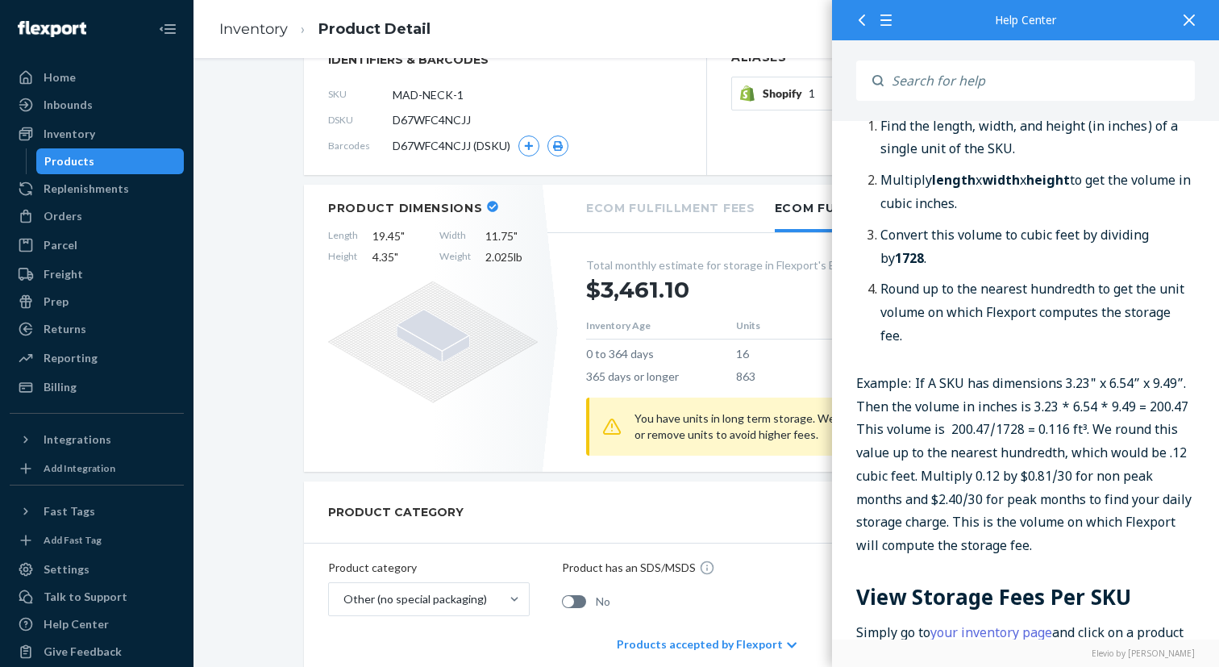
scroll to position [1275, 0]
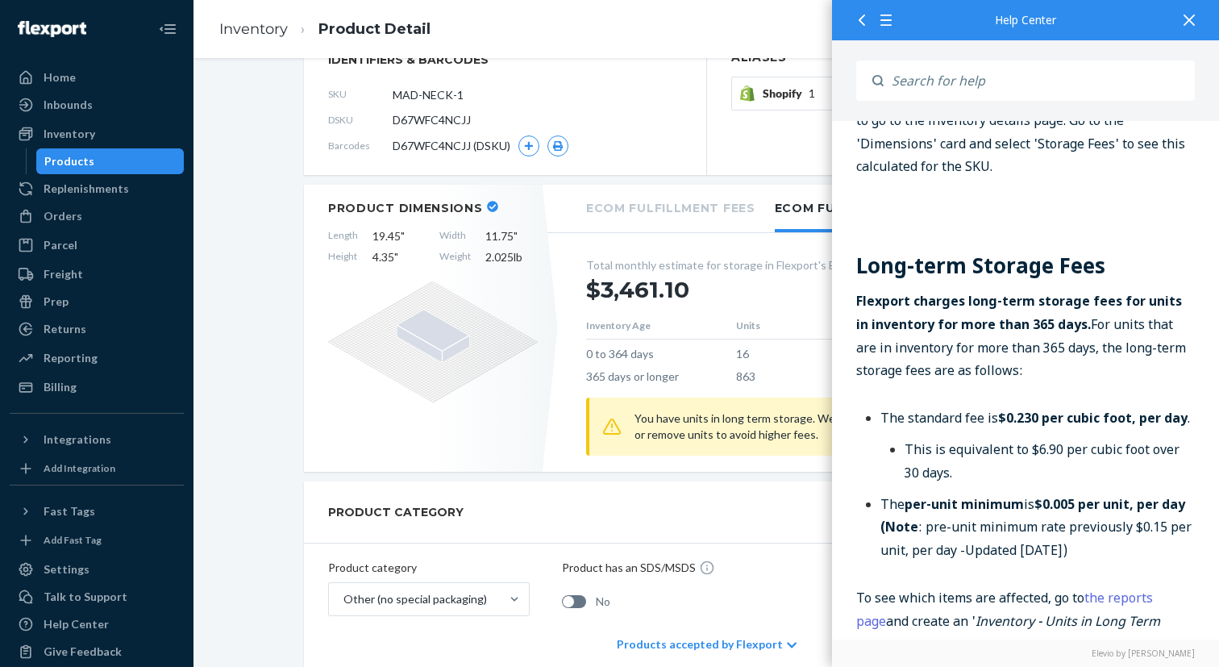
click at [731, 284] on div "$3,461.10" at bounding box center [836, 289] width 500 height 32
click at [645, 259] on div "Total monthly estimate for storage in Flexport's Ecom Fulfillment Network" at bounding box center [836, 265] width 500 height 16
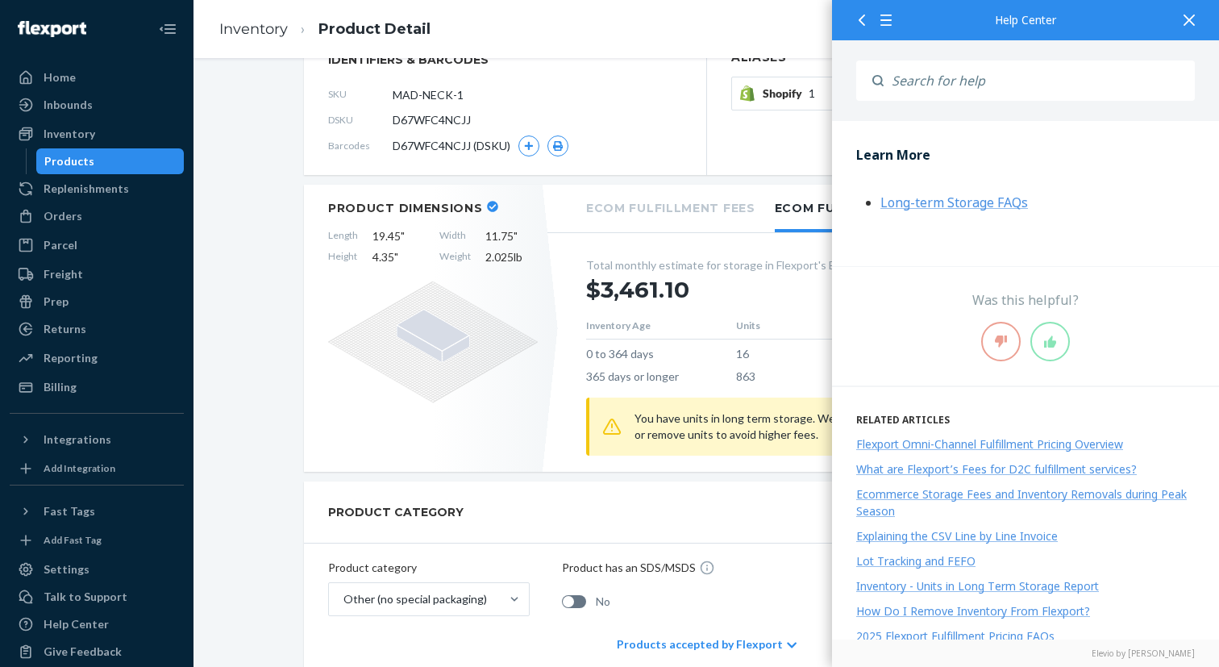
scroll to position [2591, 0]
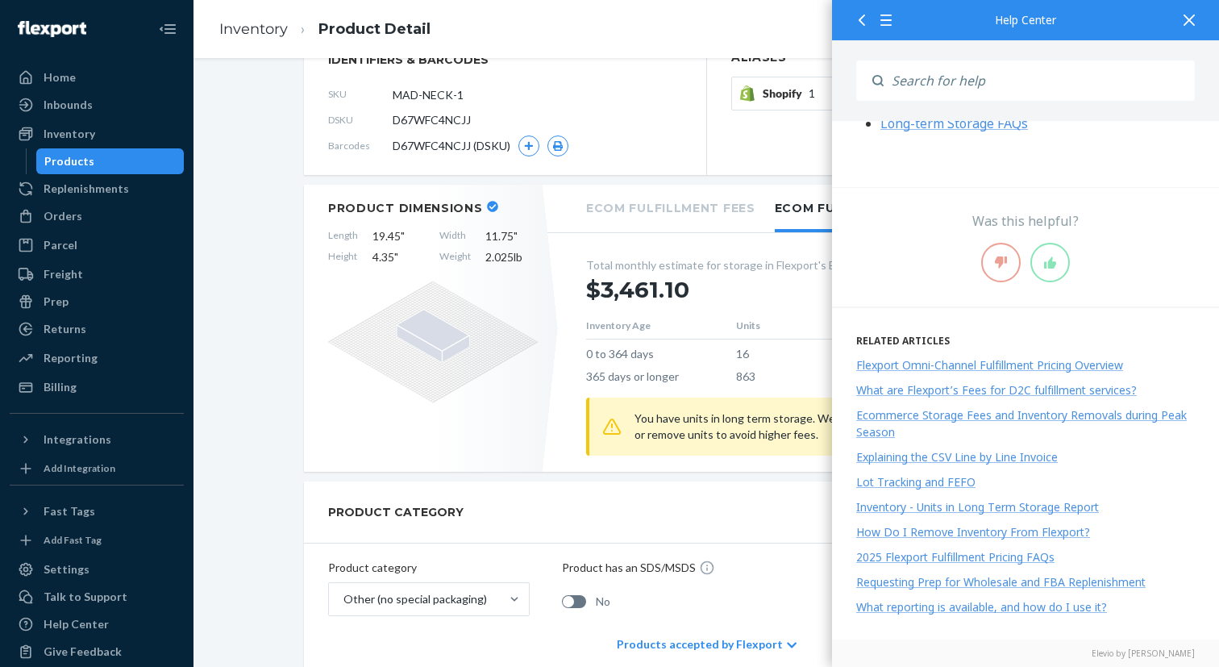
click at [1193, 30] on div at bounding box center [1188, 19] width 35 height 39
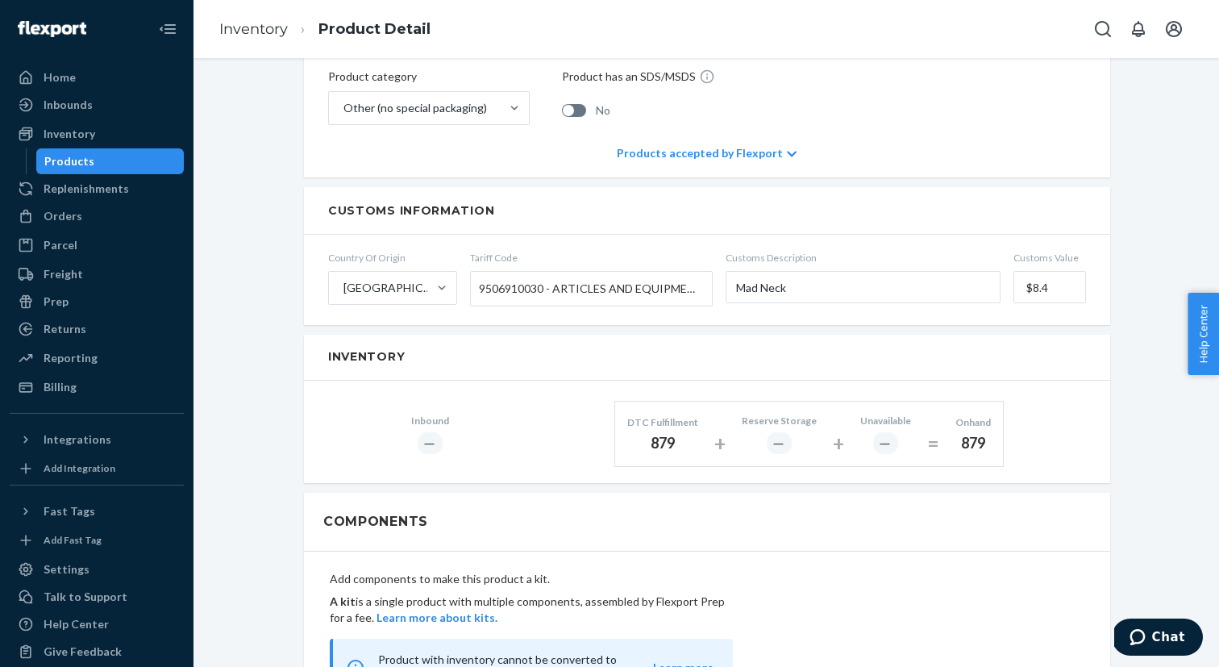
scroll to position [648, 0]
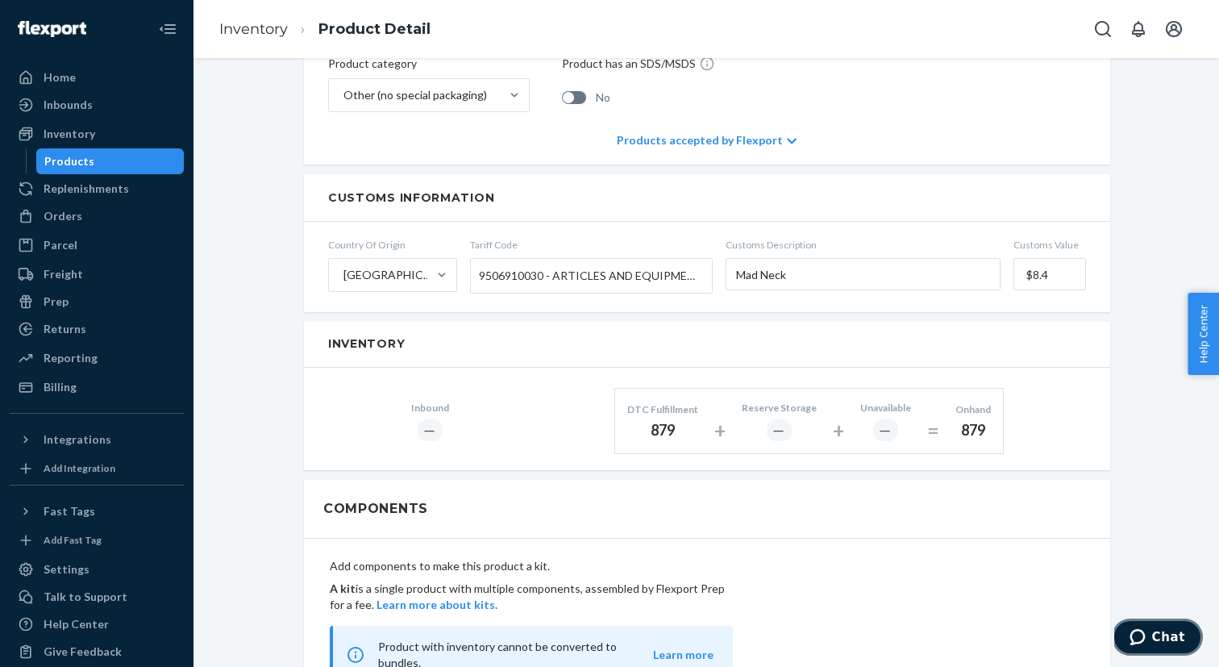
click at [1173, 625] on button "Chat" at bounding box center [1157, 636] width 91 height 37
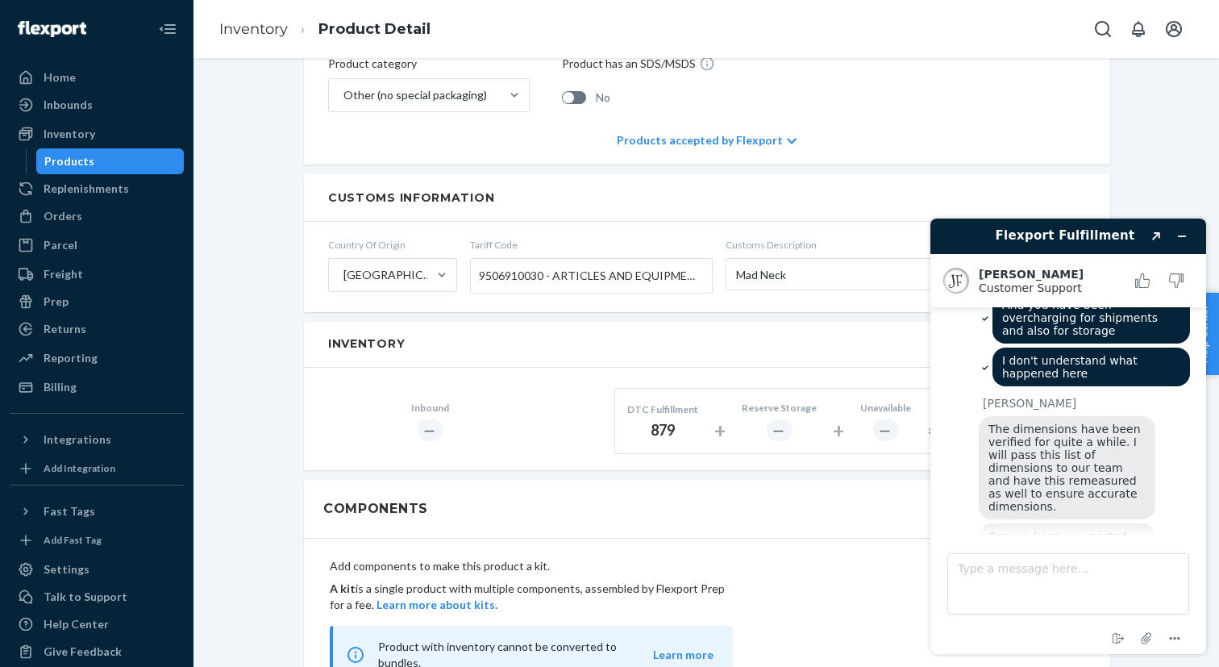
scroll to position [711, 0]
click at [1073, 576] on textarea "Type a message here..." at bounding box center [1068, 583] width 242 height 61
type textarea "V"
type textarea "Yes, sure"
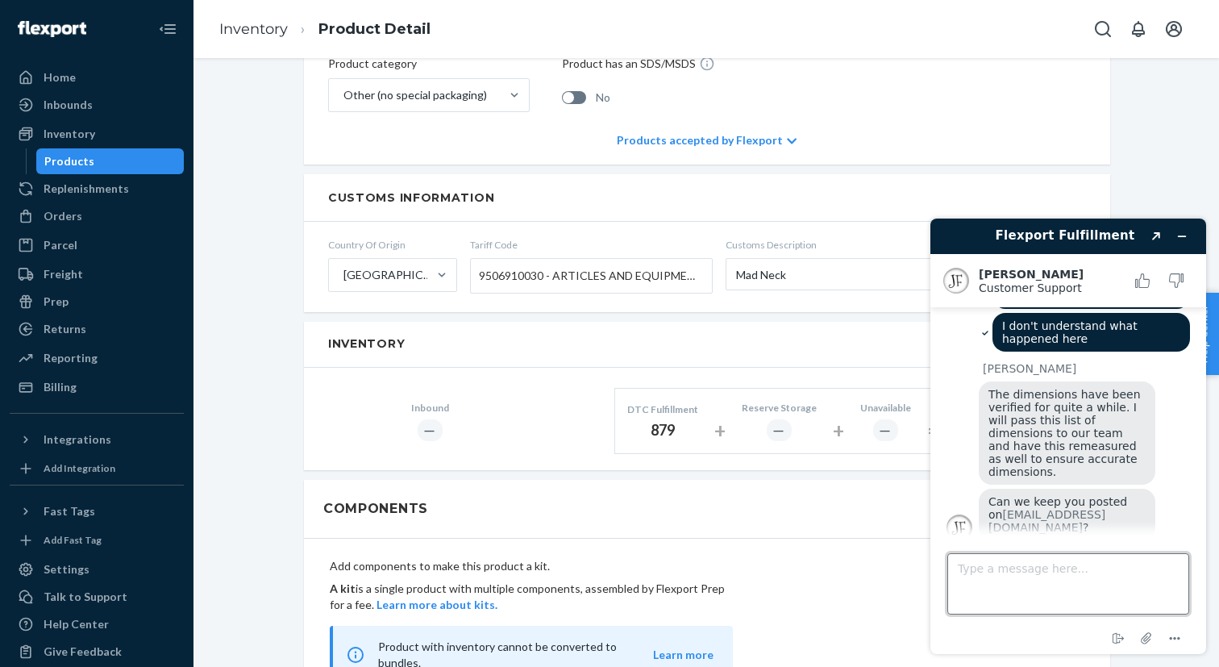
scroll to position [745, 0]
type textarea "Thank you"
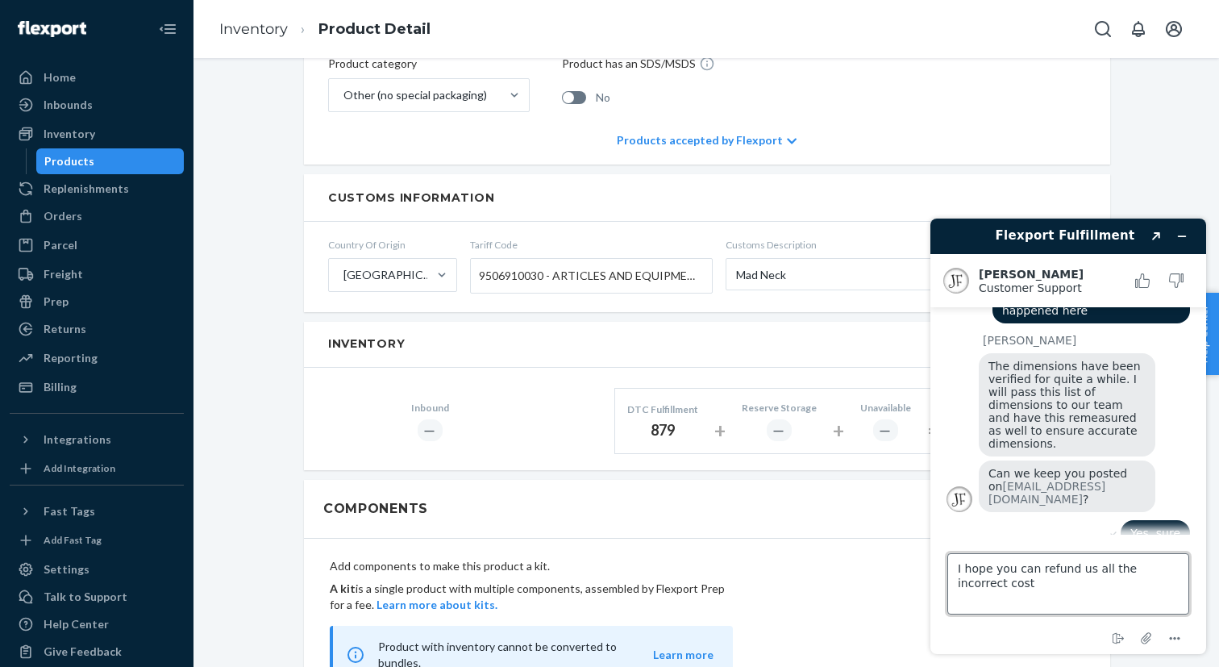
scroll to position [779, 0]
click at [1145, 574] on textarea "I hope you can refund us all the incorrect cost" at bounding box center [1068, 583] width 242 height 61
type textarea "I hope you can refund us all the overcharged cost"
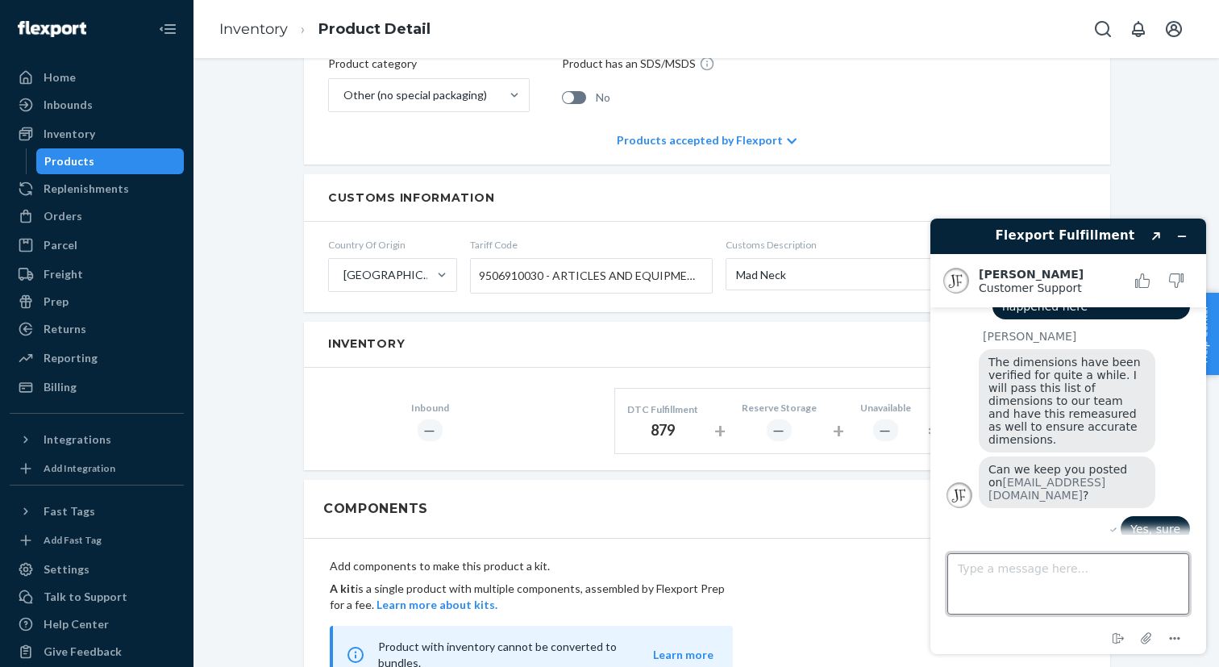
scroll to position [817, 0]
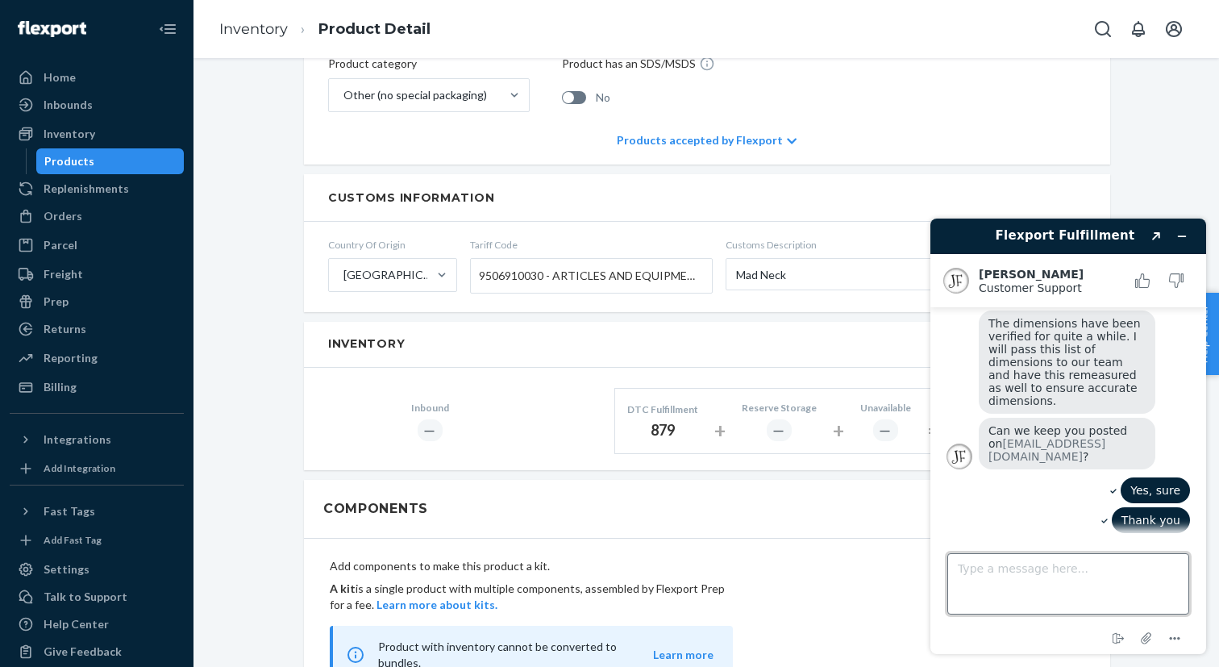
click at [1096, 569] on textarea "Type a message here..." at bounding box center [1068, 583] width 242 height 61
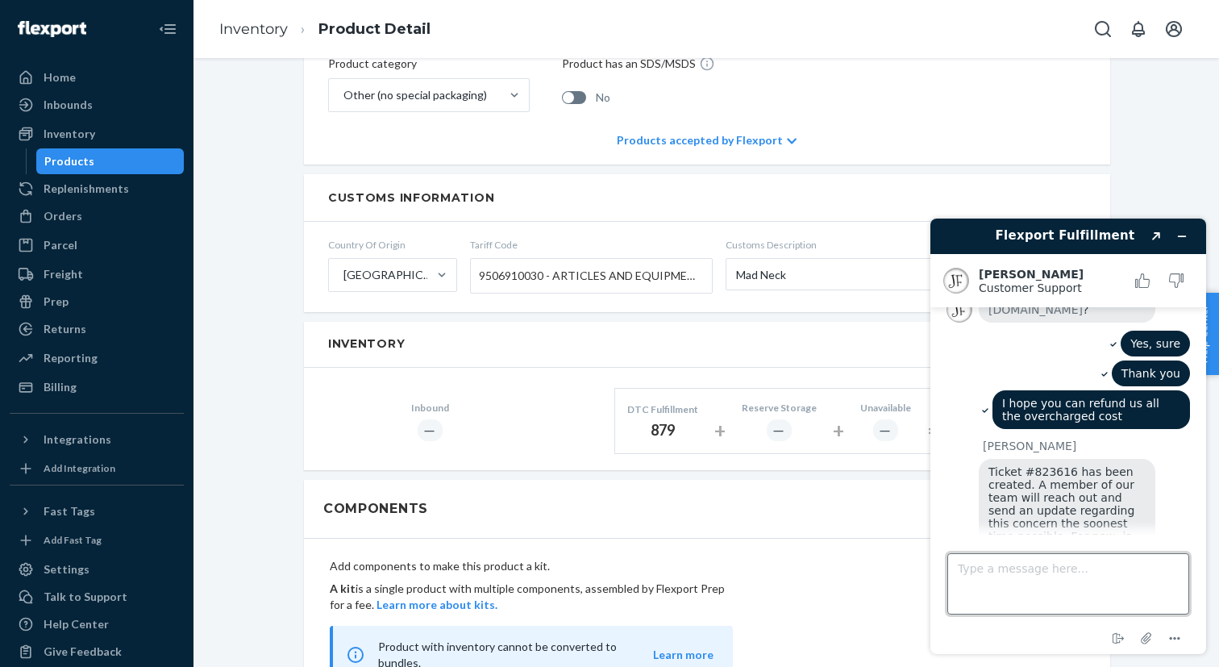
scroll to position [968, 0]
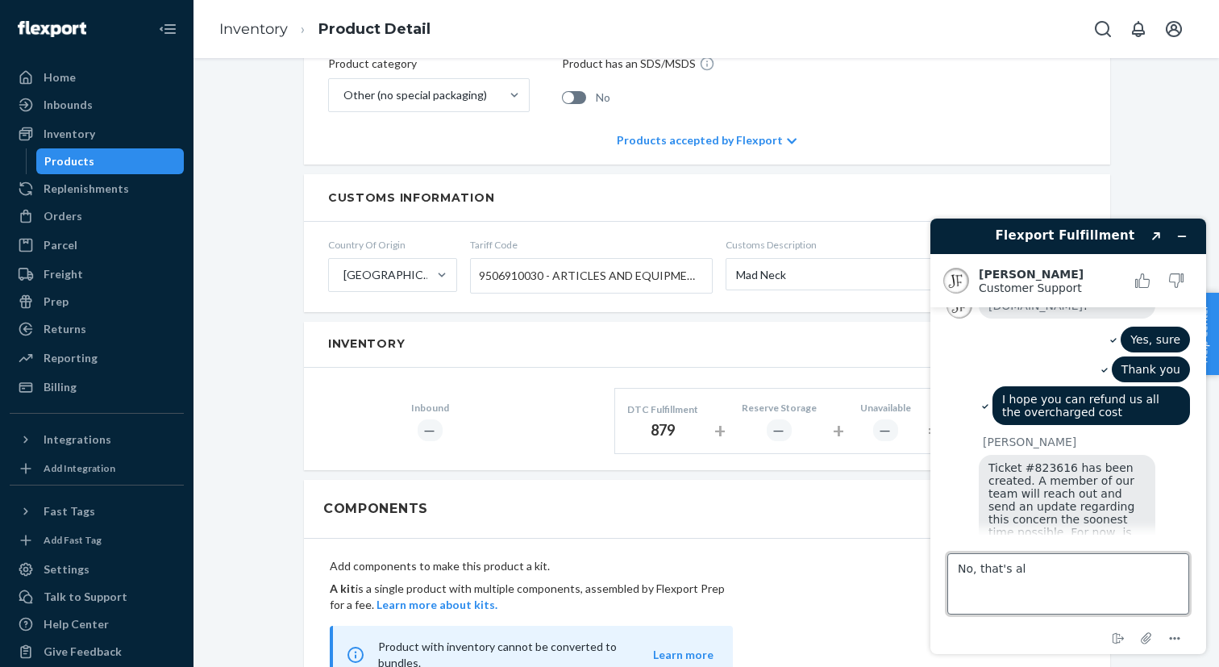
type textarea "No, that's all"
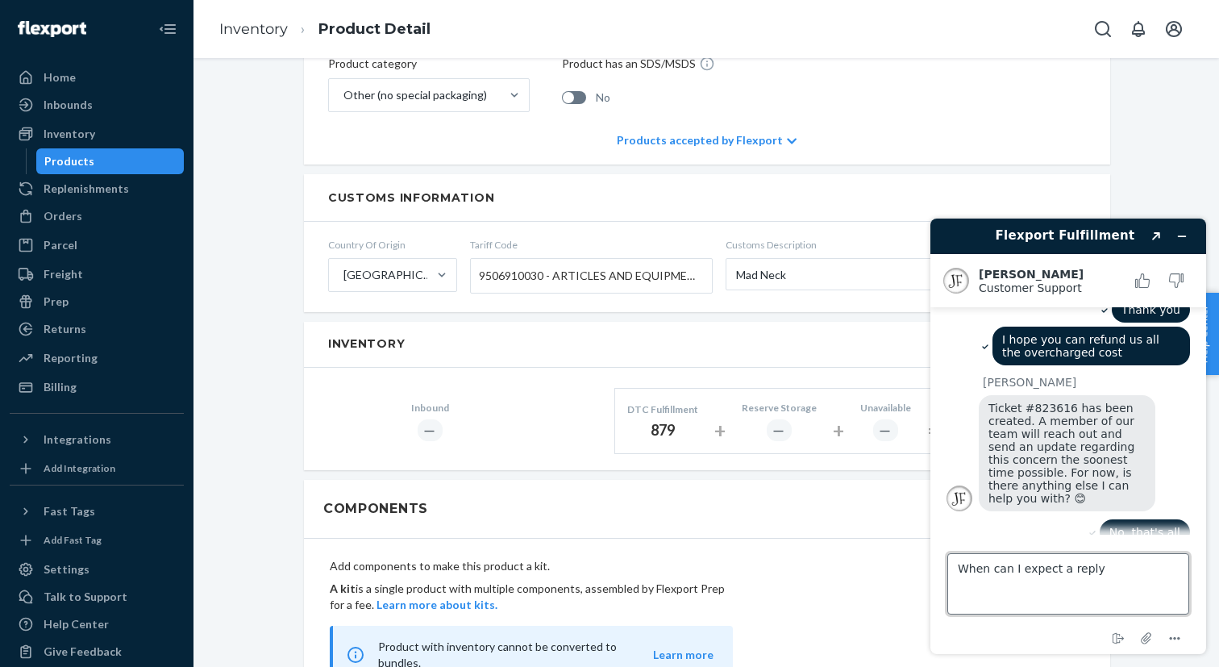
type textarea "When can I expect a reply?"
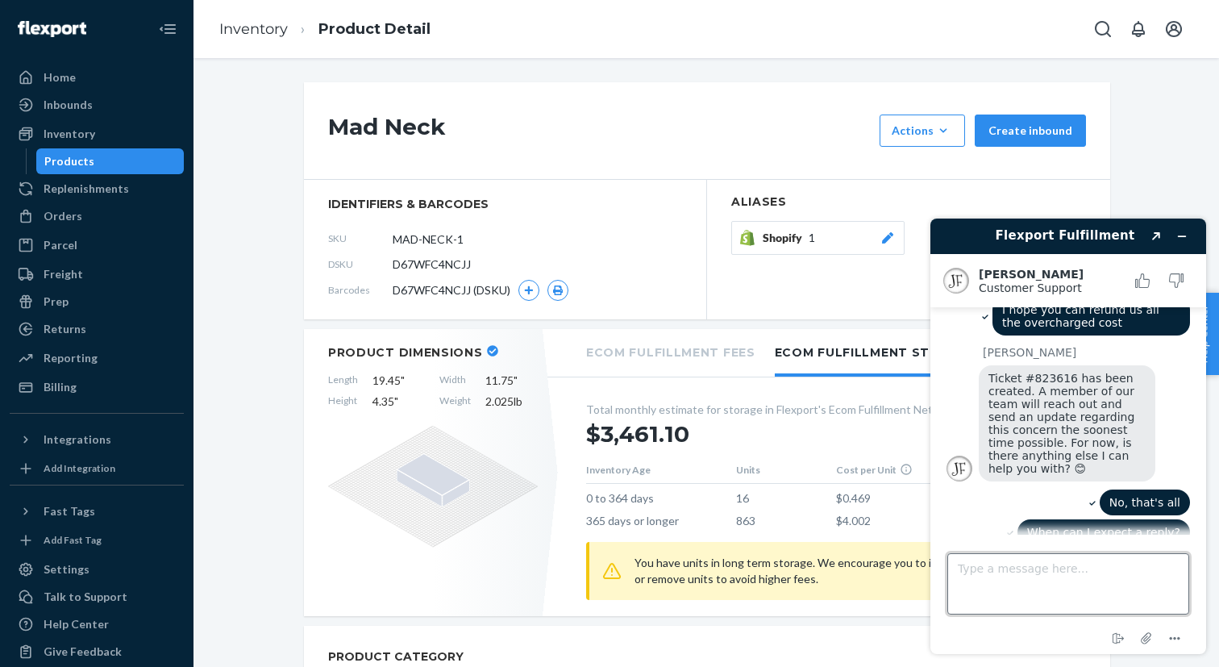
scroll to position [1148, 0]
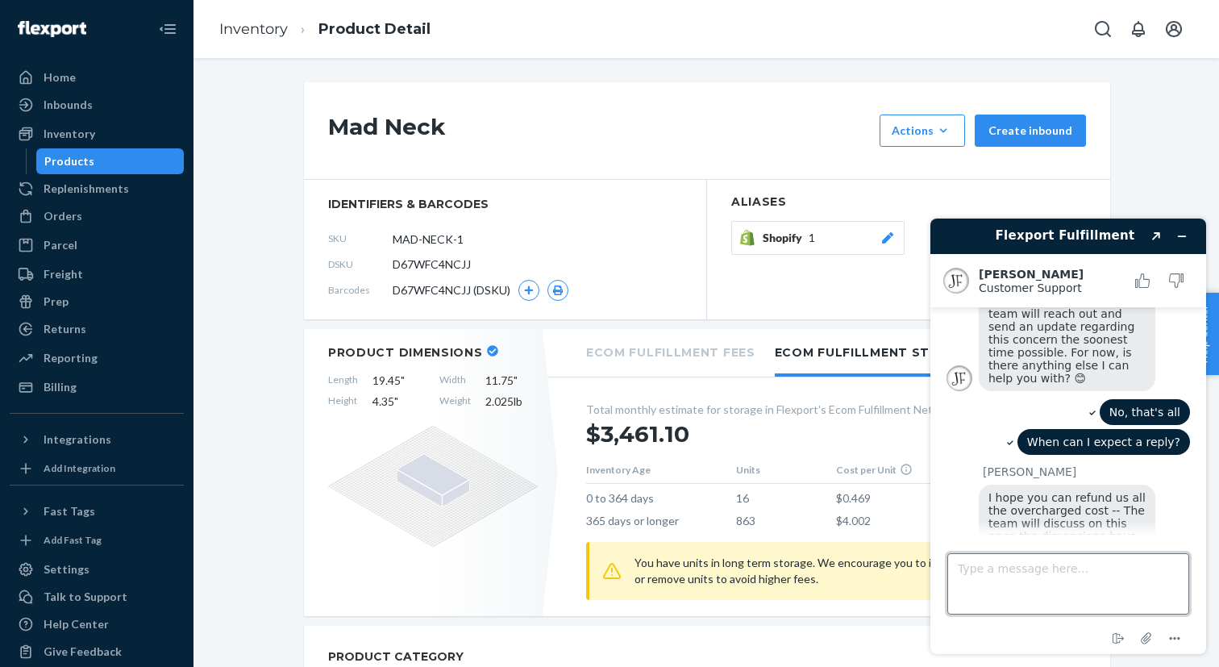
click at [1033, 573] on textarea "Type a message here..." at bounding box center [1068, 583] width 242 height 61
type textarea "T"
type textarea "Got it"
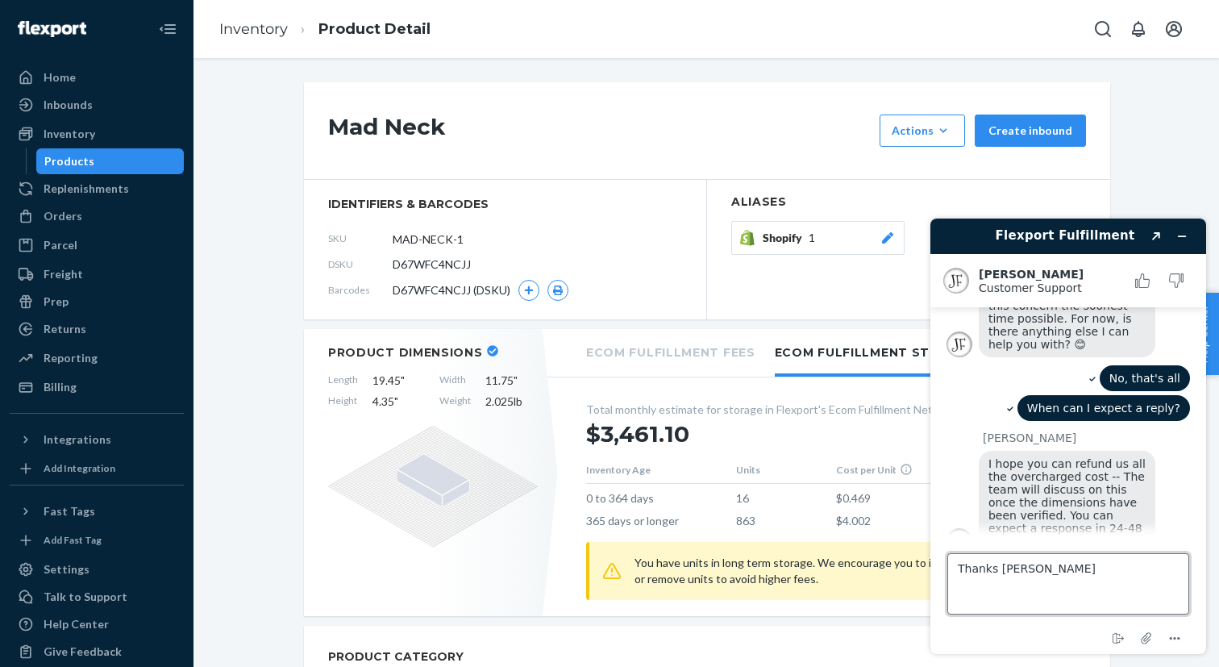
type textarea "Thanks [PERSON_NAME]"
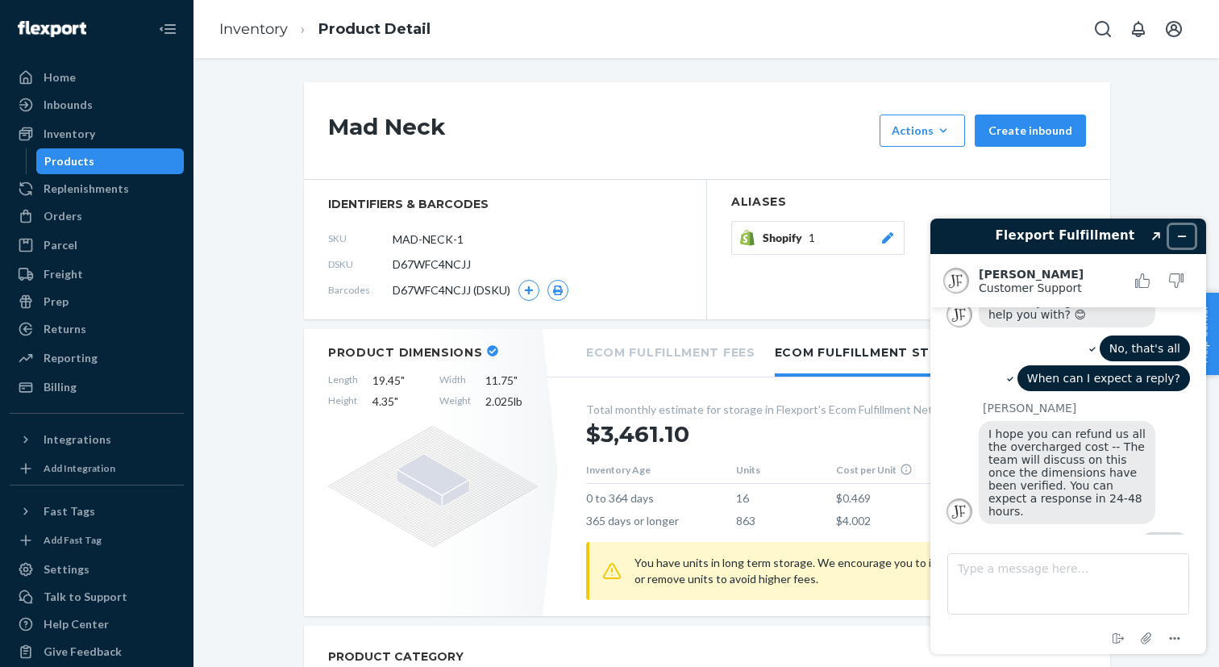
click at [1178, 231] on icon "Minimize widget" at bounding box center [1181, 236] width 11 height 11
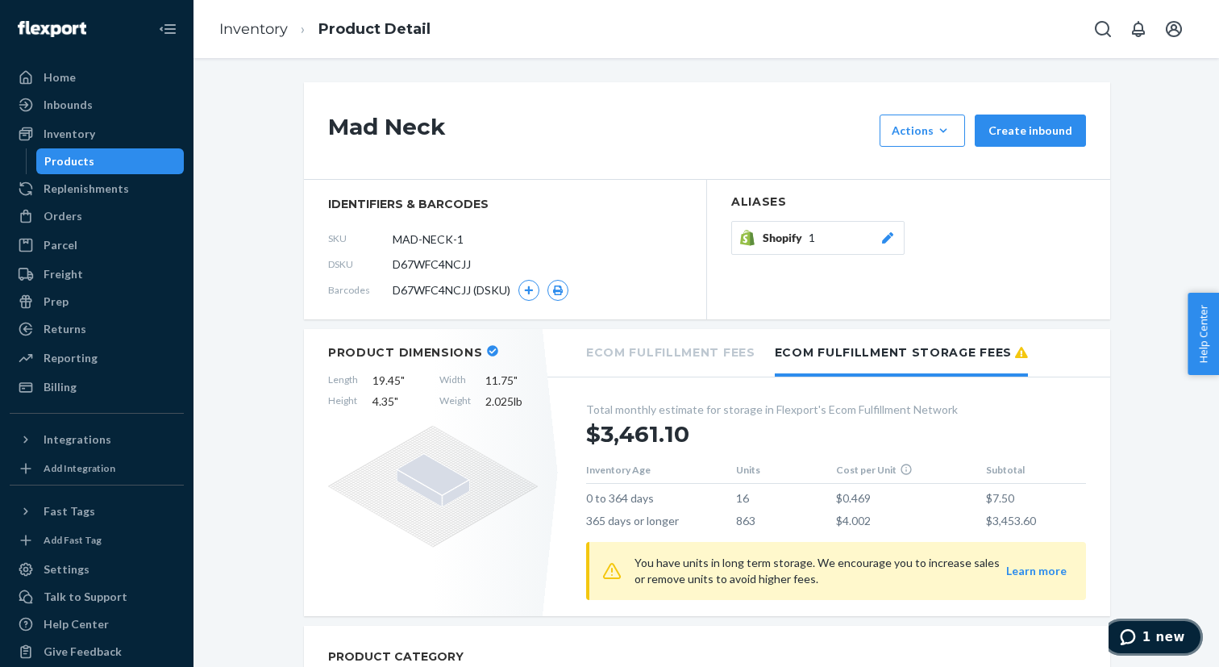
click at [1180, 637] on span "1 new" at bounding box center [1163, 637] width 43 height 15
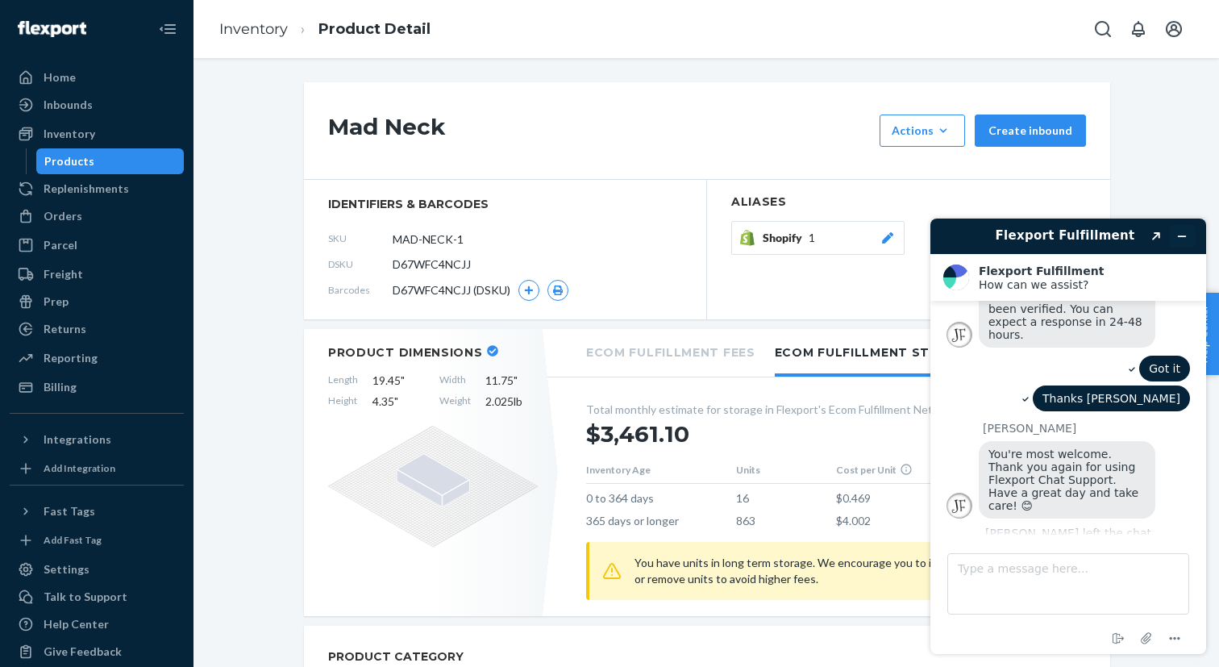
click at [1190, 228] on button "Minimize widget" at bounding box center [1182, 236] width 26 height 23
